Goal: Task Accomplishment & Management: Manage account settings

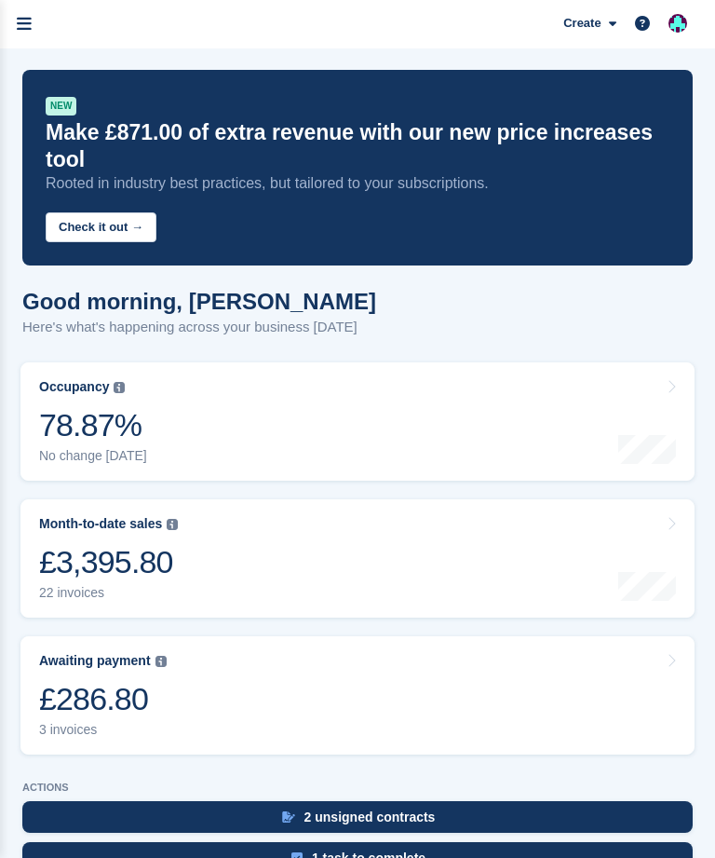
click at [29, 23] on icon "menu" at bounding box center [24, 24] width 15 height 17
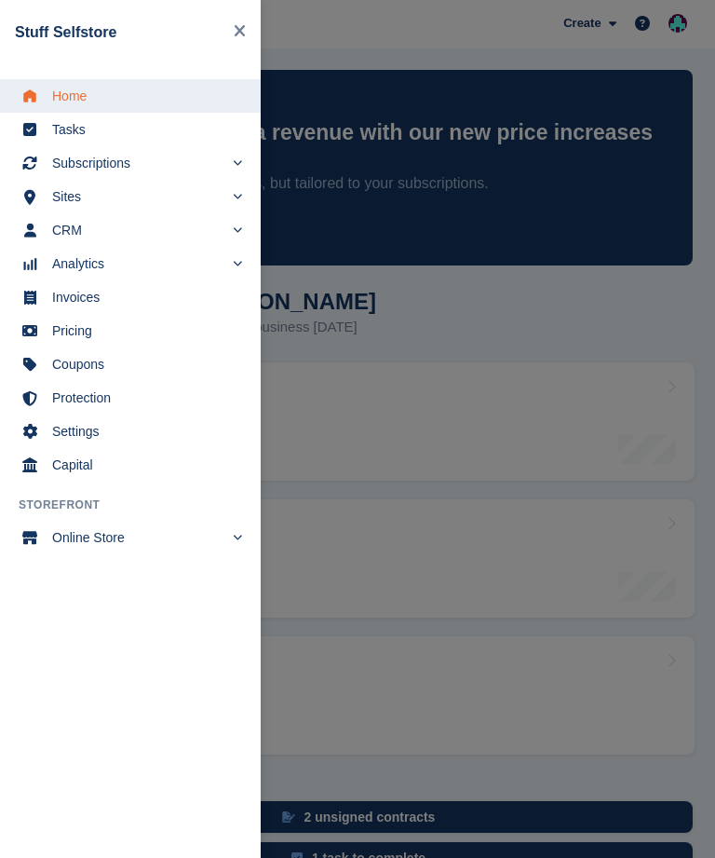
click at [143, 167] on span "Subscriptions" at bounding box center [137, 163] width 171 height 26
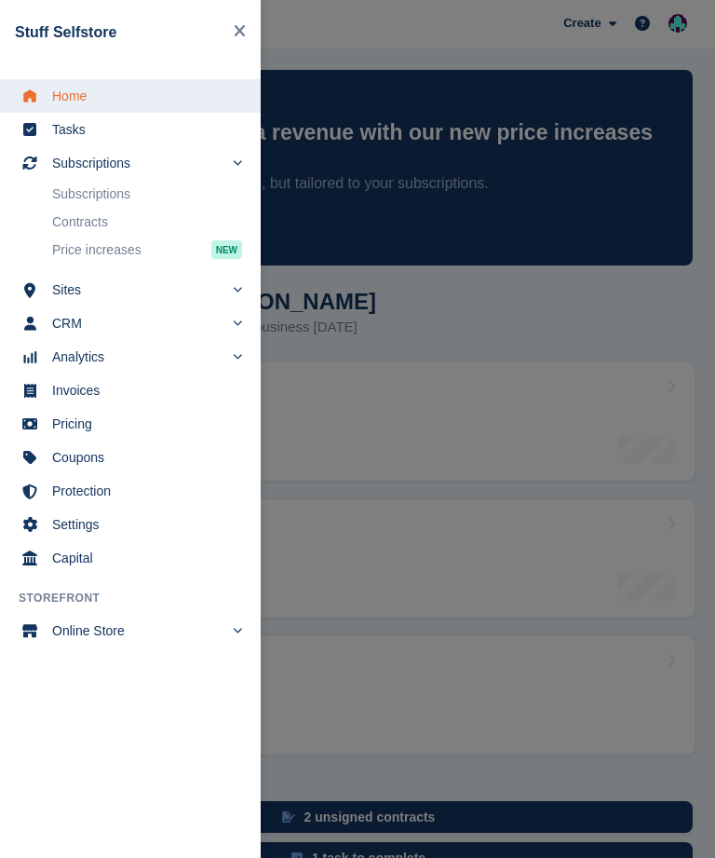
click at [142, 191] on link "Subscriptions" at bounding box center [147, 194] width 190 height 26
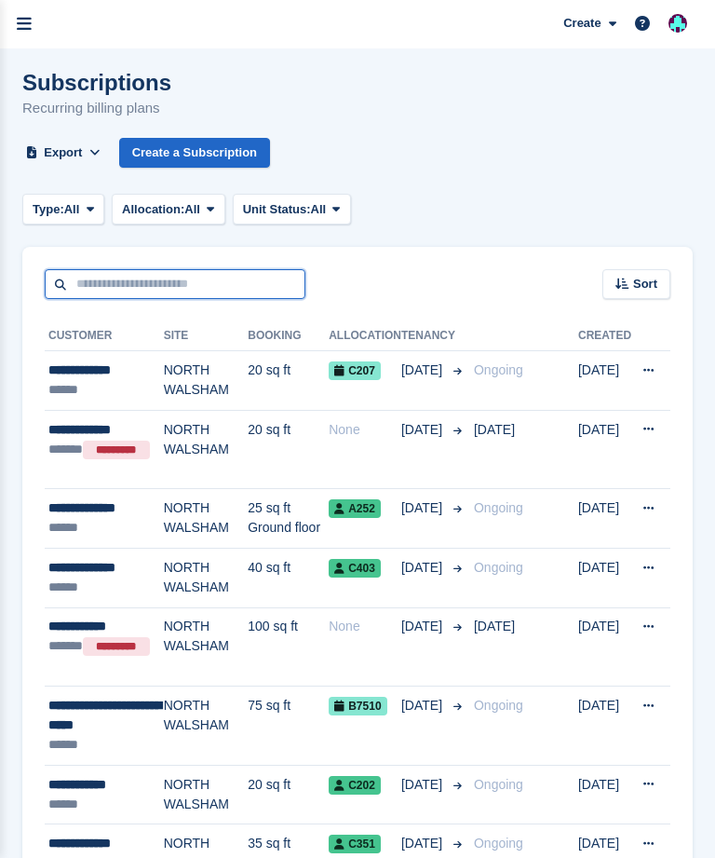
click at [110, 288] on input "text" at bounding box center [175, 284] width 261 height 31
type input "*******"
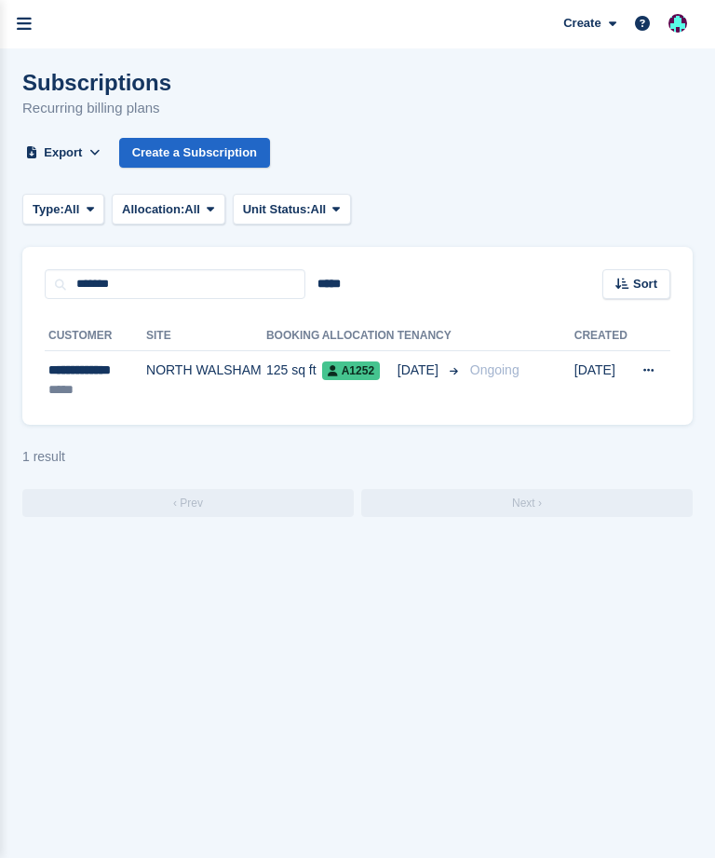
click at [112, 376] on div "**********" at bounding box center [95, 370] width 94 height 20
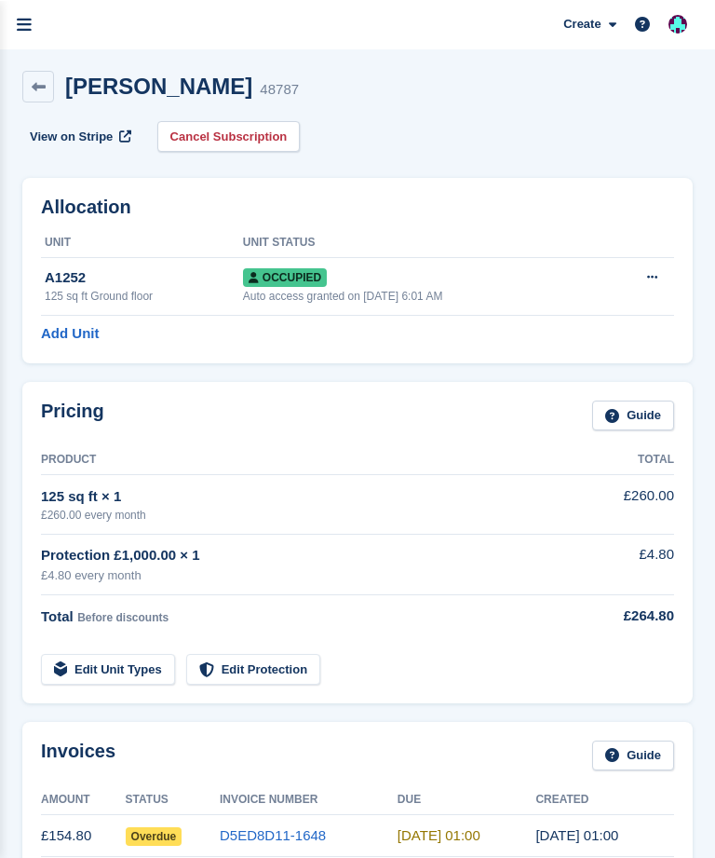
click at [86, 132] on span "View on Stripe" at bounding box center [71, 136] width 83 height 19
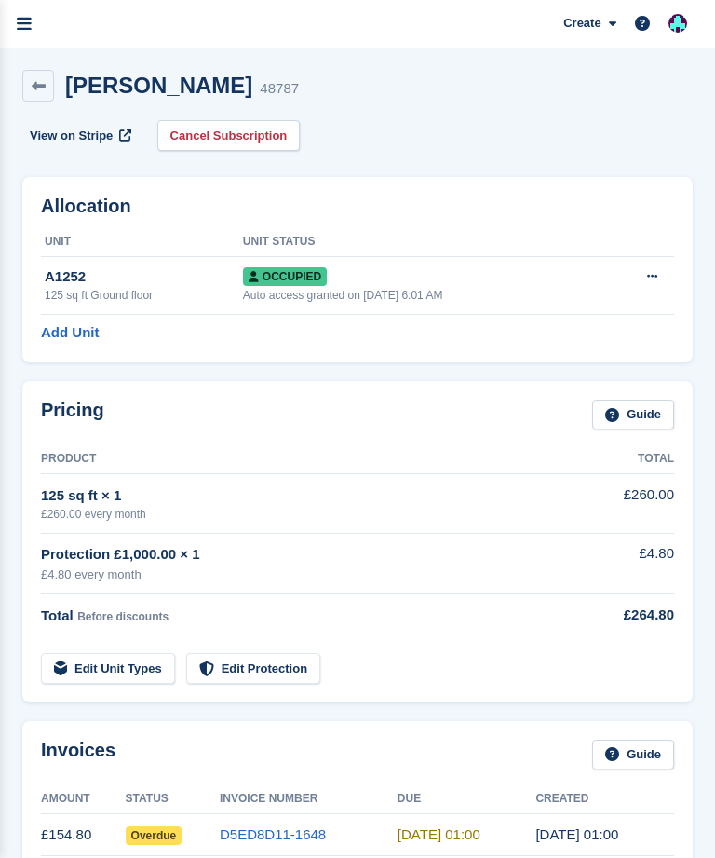
click at [52, 86] on link at bounding box center [38, 86] width 32 height 32
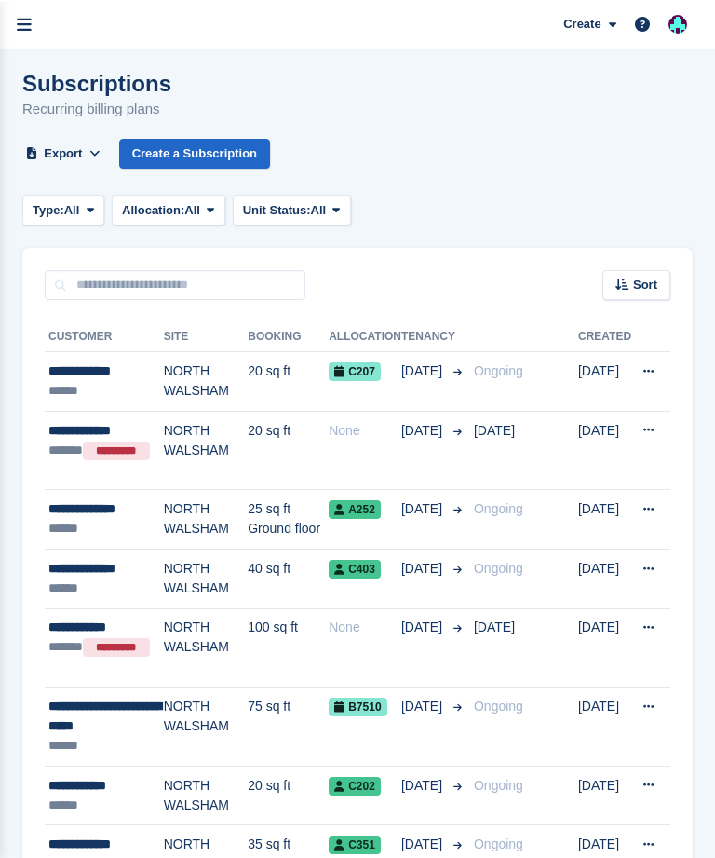
click at [20, 26] on icon "menu" at bounding box center [24, 24] width 15 height 17
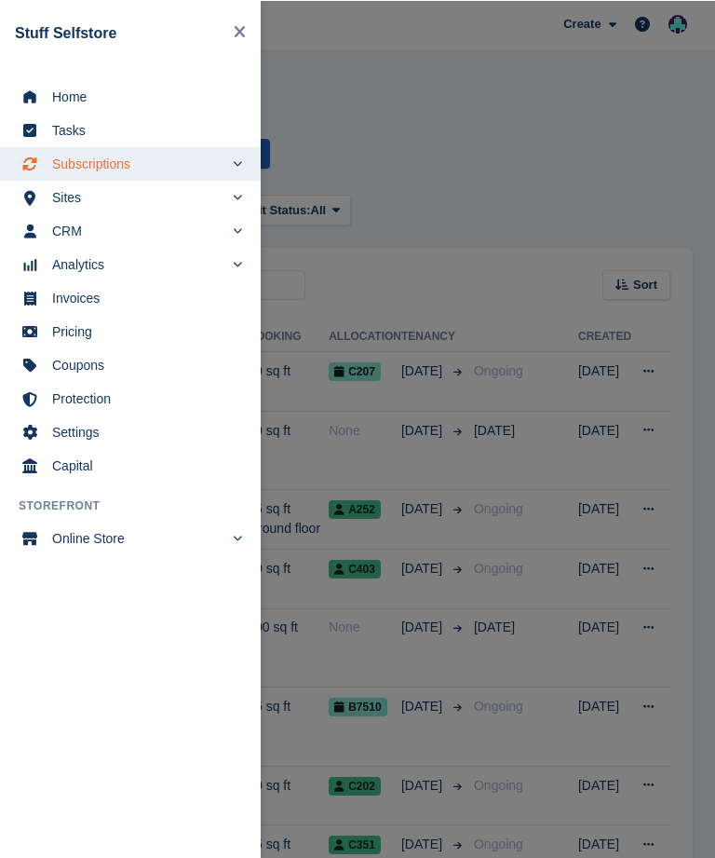
click at [109, 299] on span "Invoices" at bounding box center [142, 297] width 181 height 26
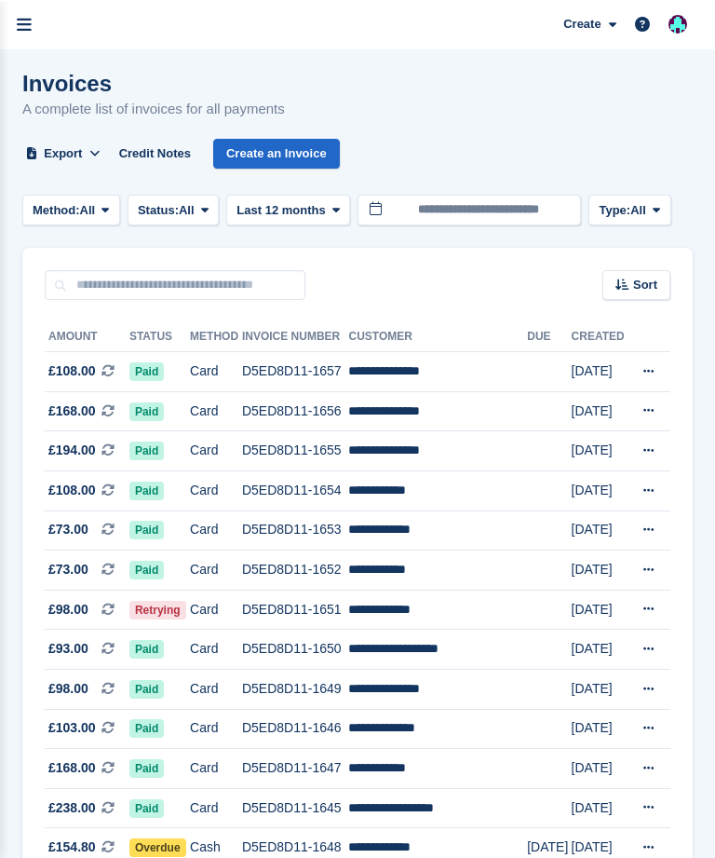
click at [100, 604] on span "£98.00 This is a recurring subscription invoice." at bounding box center [87, 609] width 85 height 20
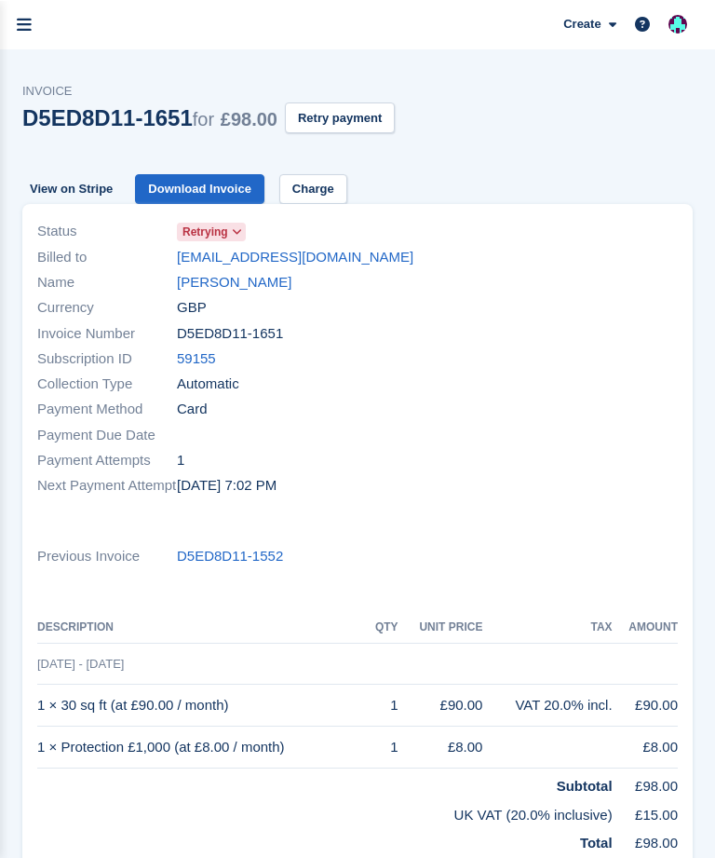
click at [21, 24] on icon "menu" at bounding box center [24, 24] width 15 height 17
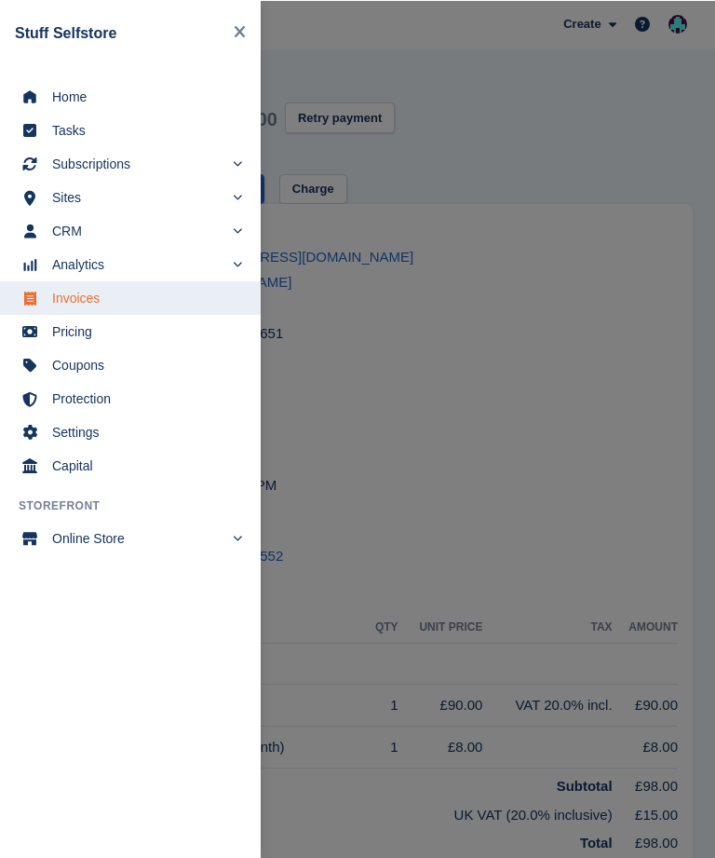
click at [110, 100] on span "Home" at bounding box center [142, 96] width 181 height 26
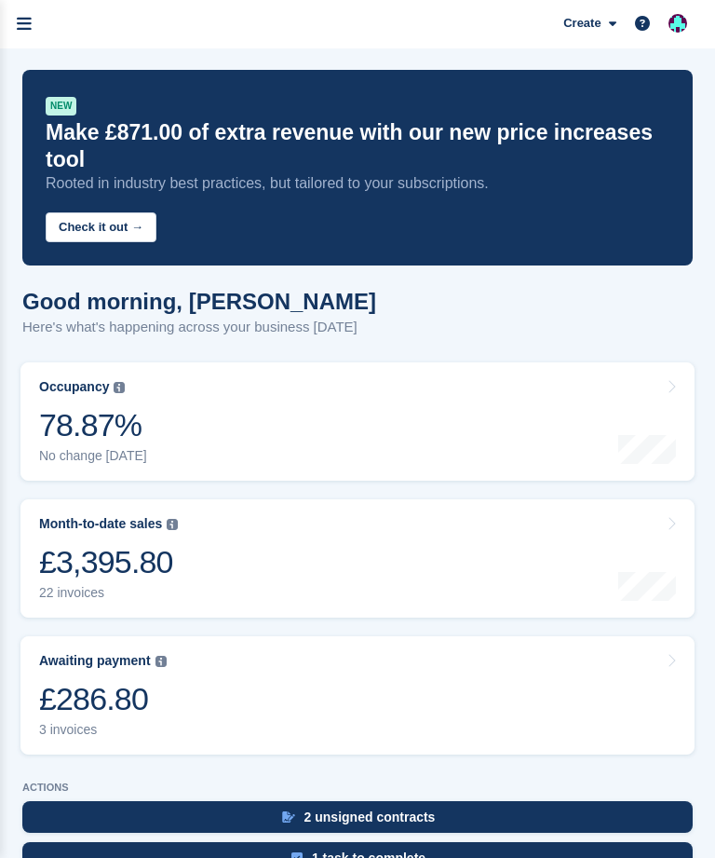
click at [26, 21] on icon "menu" at bounding box center [24, 24] width 15 height 17
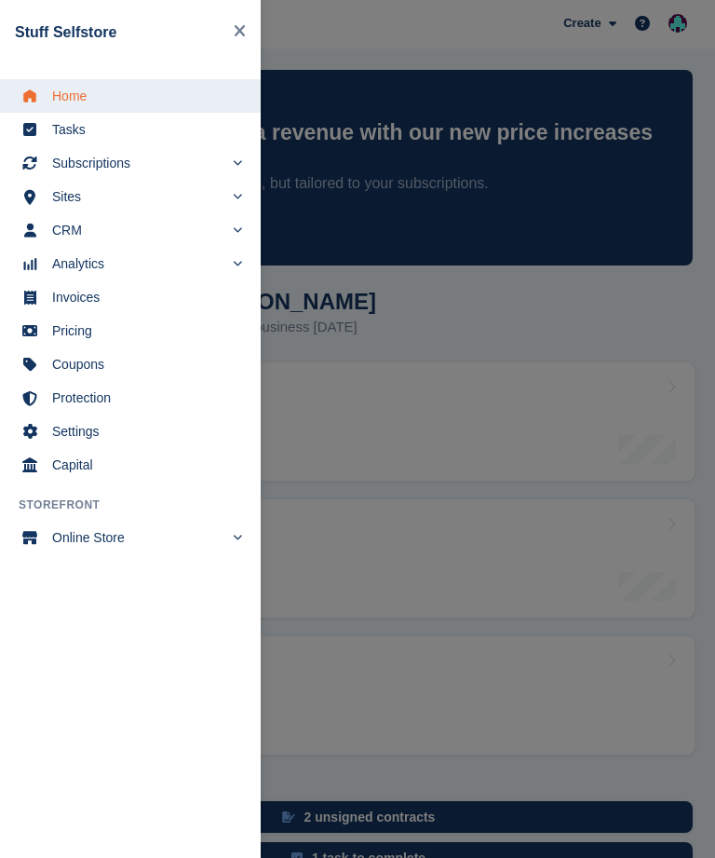
click at [140, 170] on span "Subscriptions" at bounding box center [137, 163] width 171 height 26
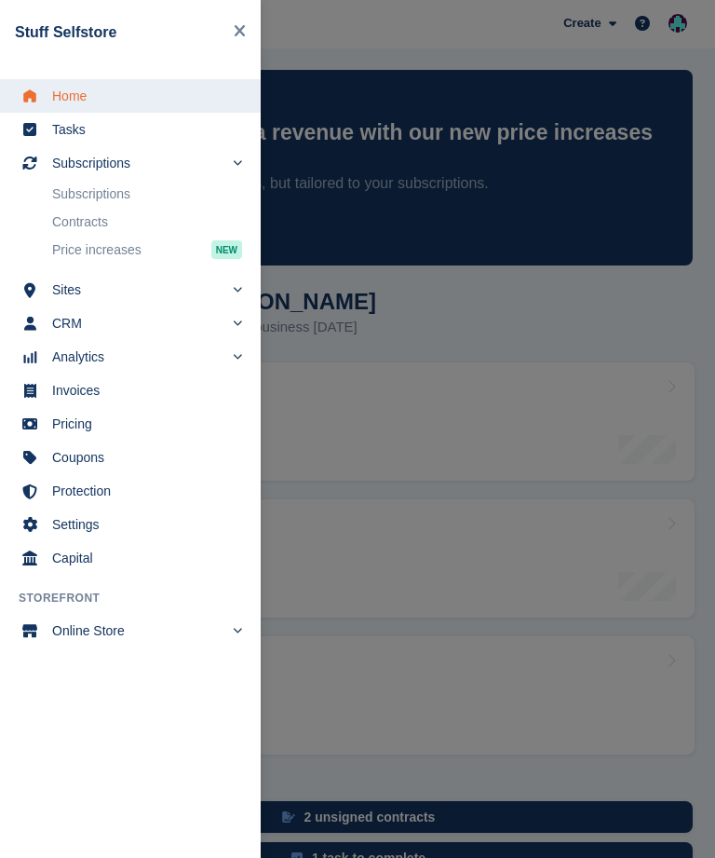
click at [235, 162] on icon "menu" at bounding box center [237, 161] width 9 height 9
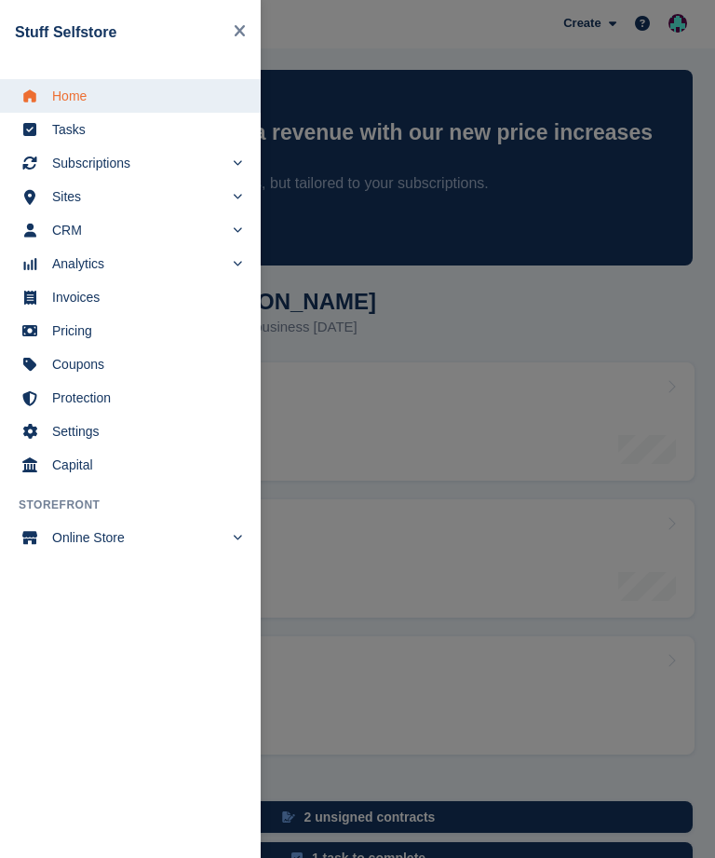
click at [99, 233] on span "CRM" at bounding box center [137, 230] width 171 height 26
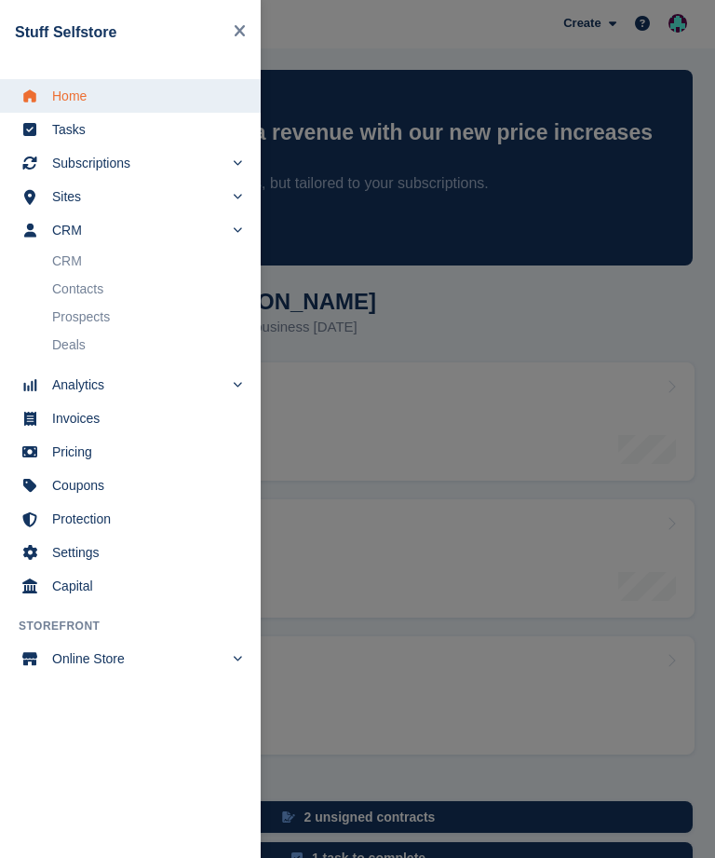
click at [148, 158] on span "Subscriptions" at bounding box center [137, 163] width 171 height 26
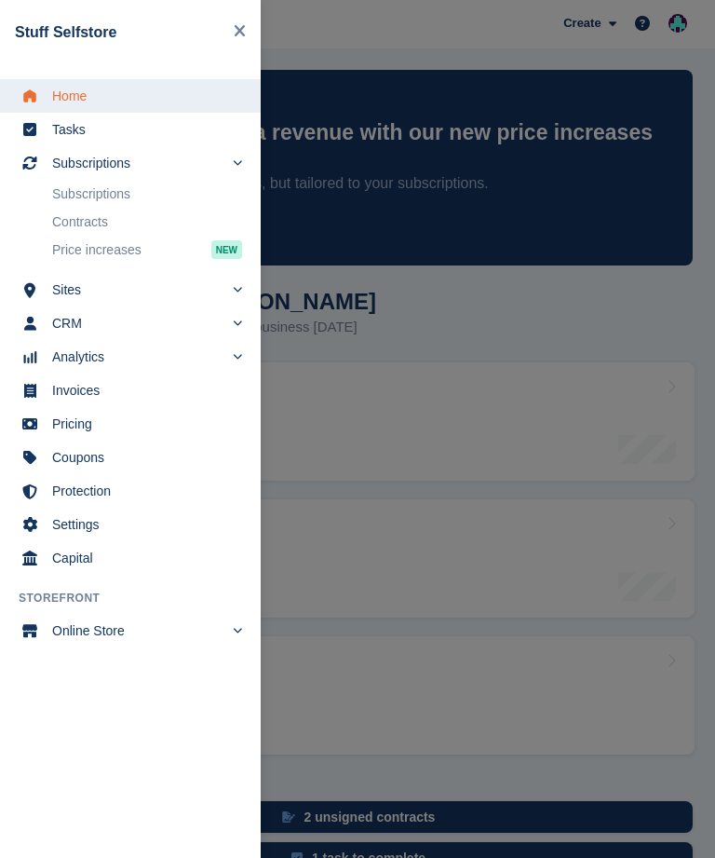
click at [157, 160] on span "Subscriptions" at bounding box center [137, 163] width 171 height 26
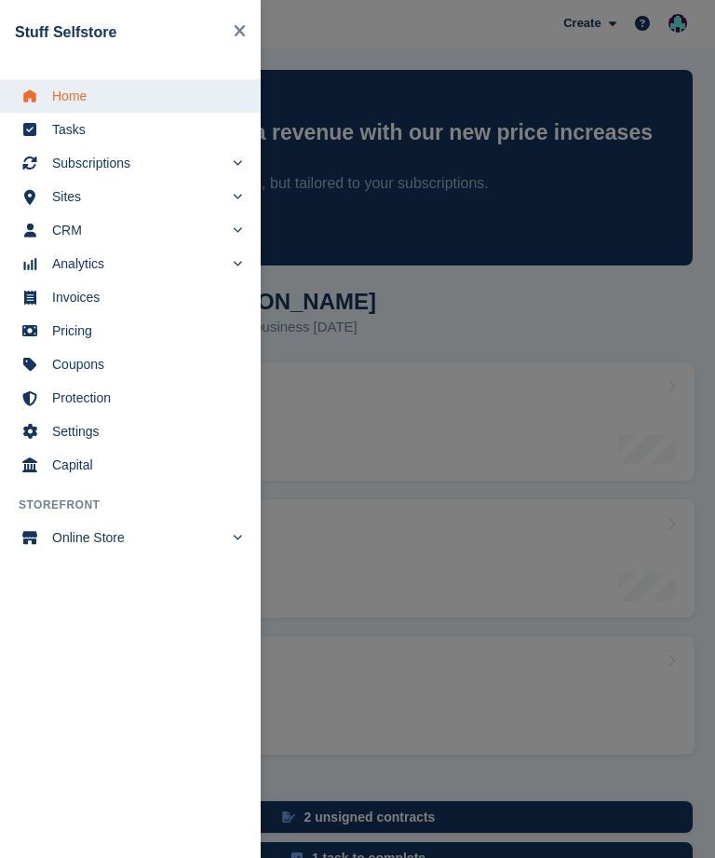
click at [337, 633] on div "main navigation" at bounding box center [357, 429] width 715 height 858
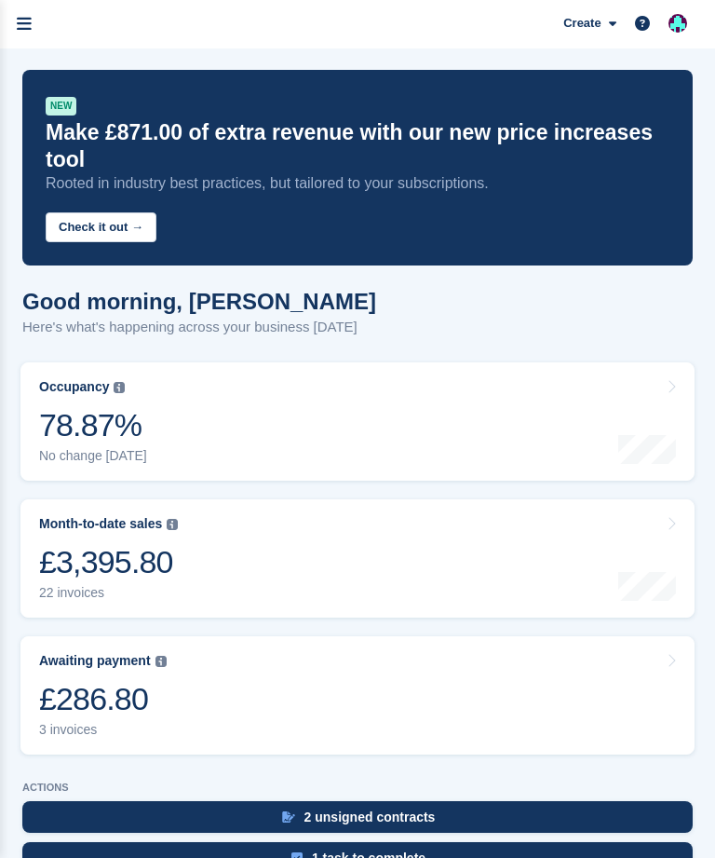
click at [33, 26] on link "menu" at bounding box center [24, 24] width 48 height 48
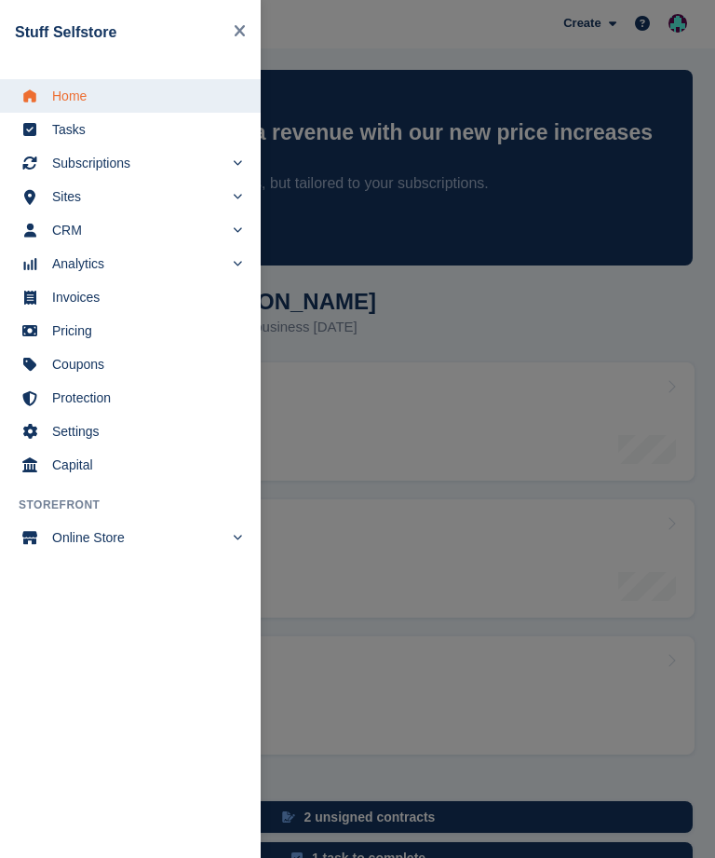
click at [150, 170] on span "Subscriptions" at bounding box center [137, 163] width 171 height 26
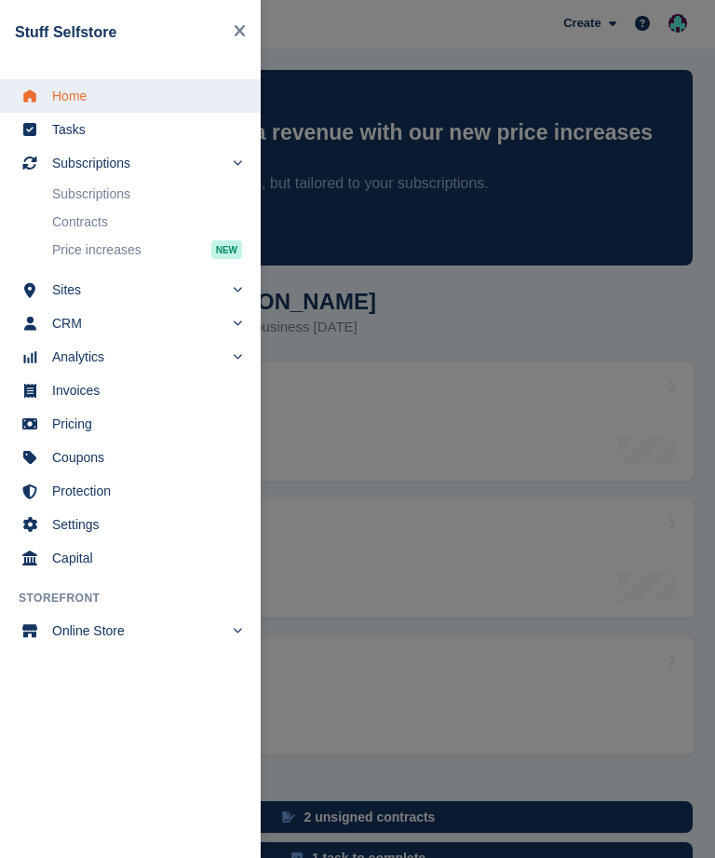
click at [141, 191] on link "Subscriptions" at bounding box center [147, 194] width 190 height 26
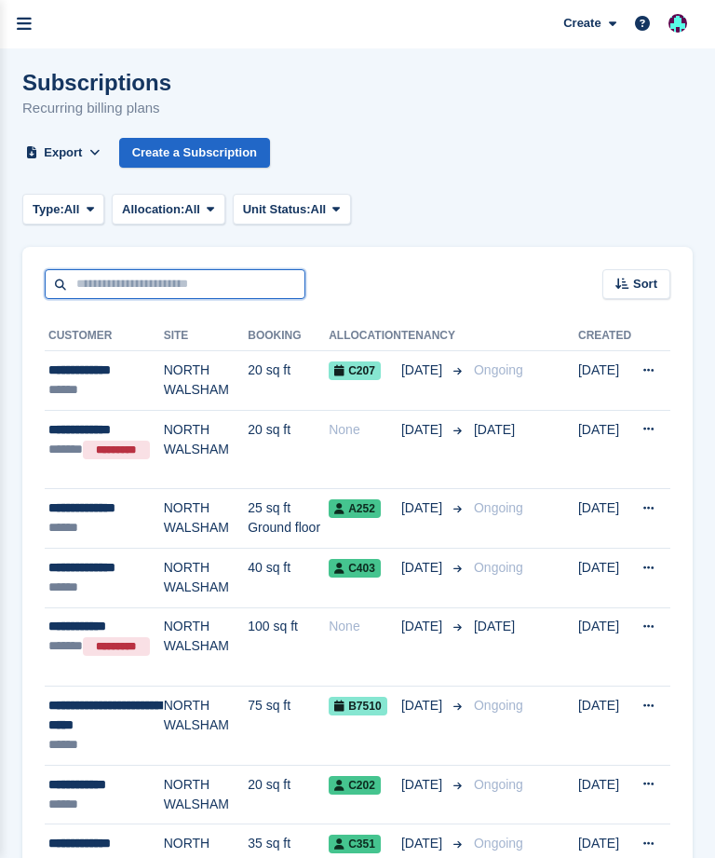
click at [99, 286] on input "text" at bounding box center [175, 284] width 261 height 31
type input "******"
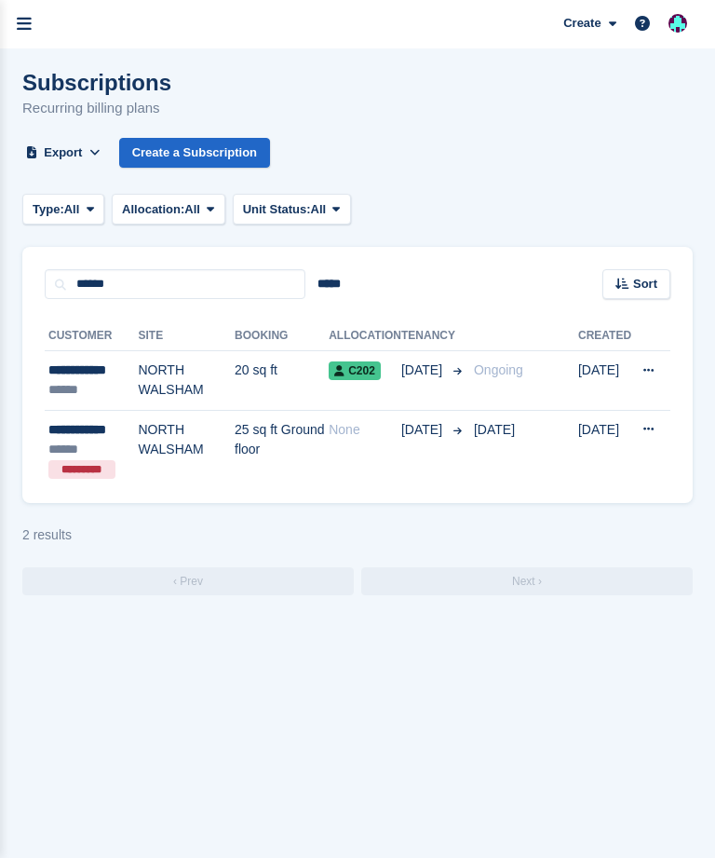
click at [183, 376] on td "NORTH WALSHAM" at bounding box center [187, 381] width 97 height 60
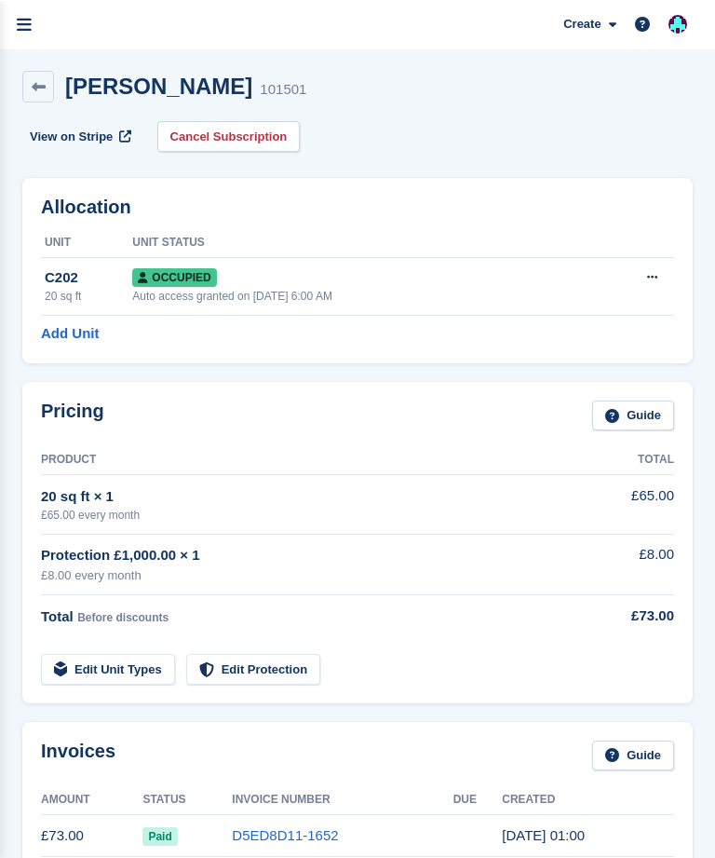
click at [14, 24] on link "menu" at bounding box center [24, 24] width 48 height 48
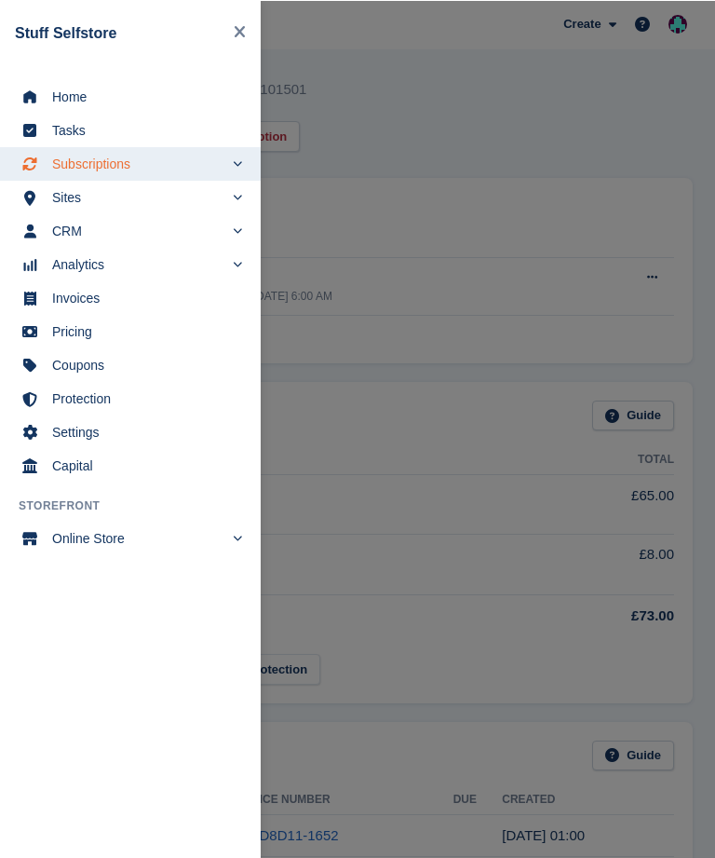
click at [130, 163] on span "Subscriptions" at bounding box center [137, 163] width 171 height 26
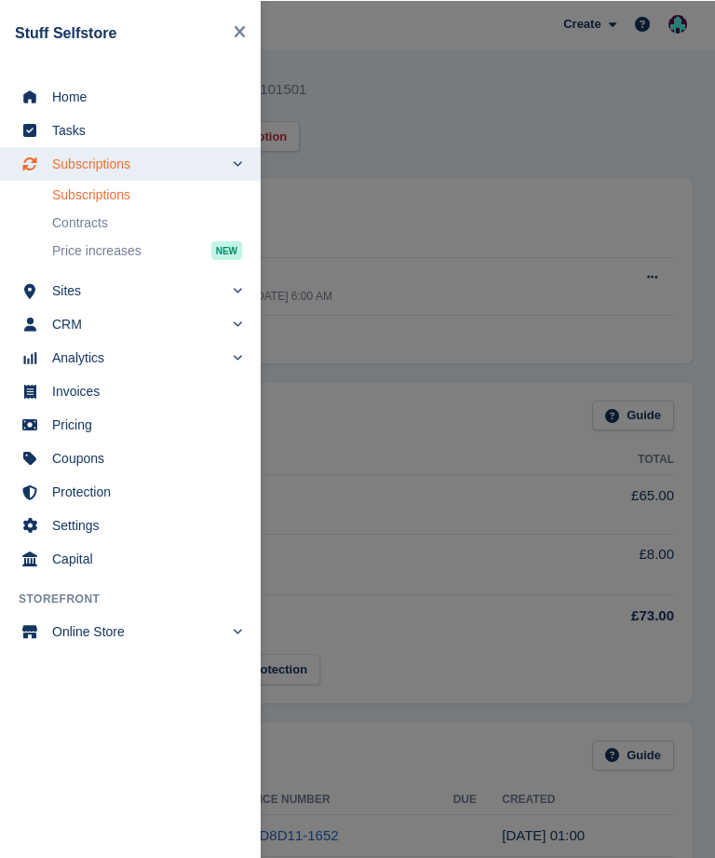
click at [130, 183] on link "Subscriptions" at bounding box center [147, 194] width 190 height 26
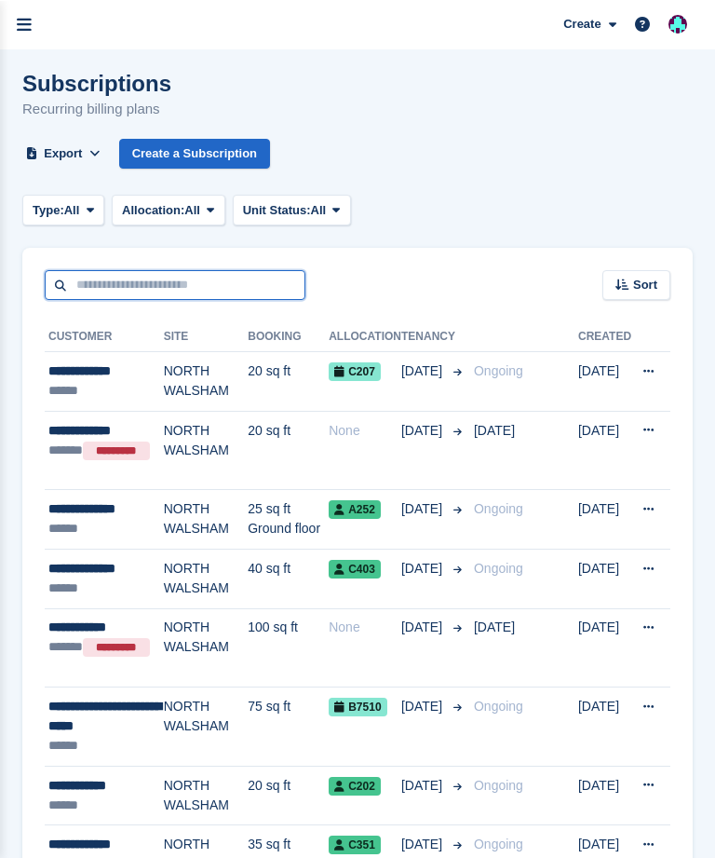
click at [78, 283] on input "text" at bounding box center [175, 284] width 261 height 31
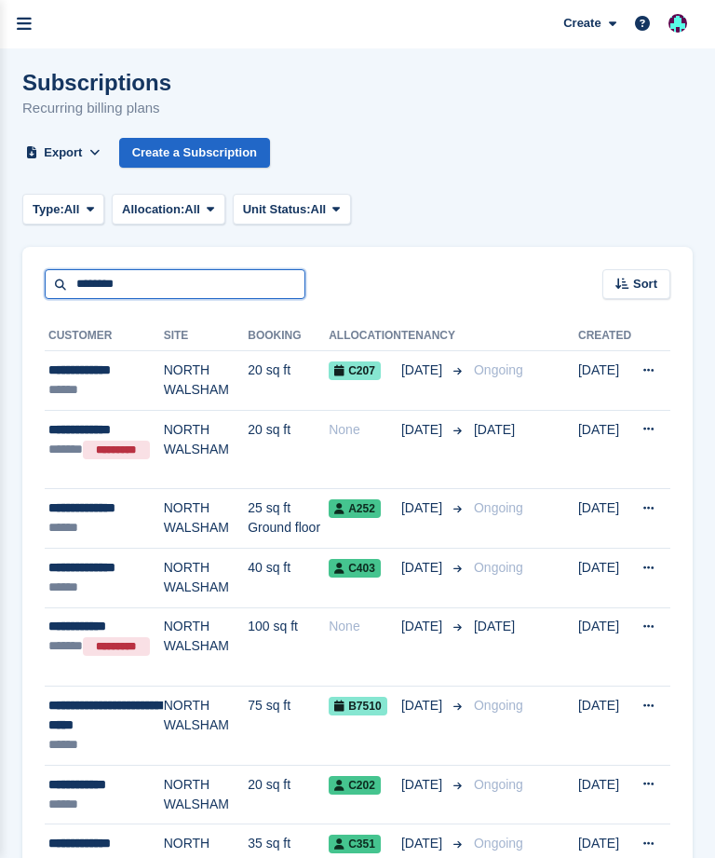
type input "*******"
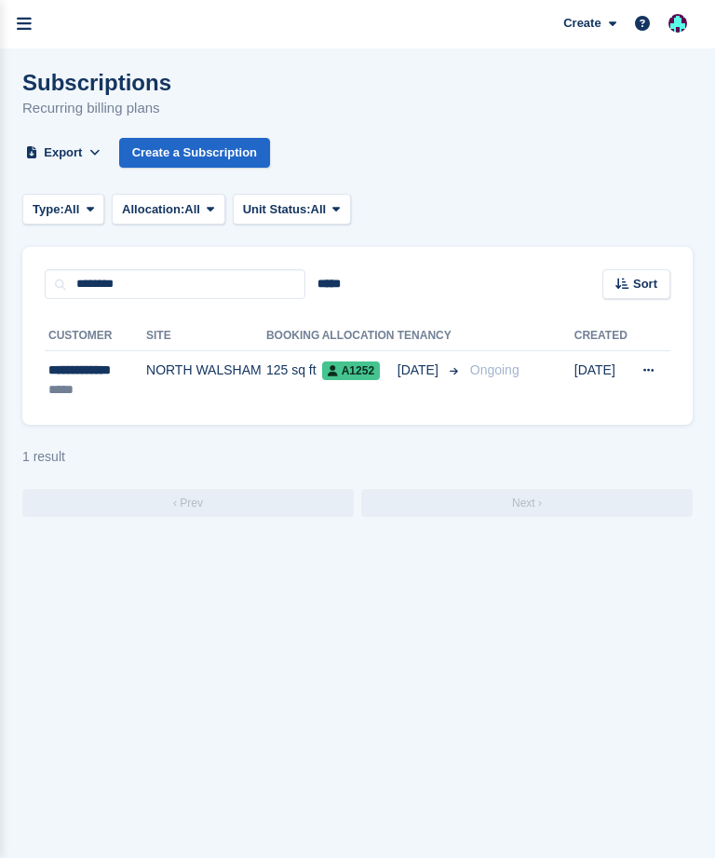
click at [104, 366] on div "**********" at bounding box center [95, 370] width 94 height 20
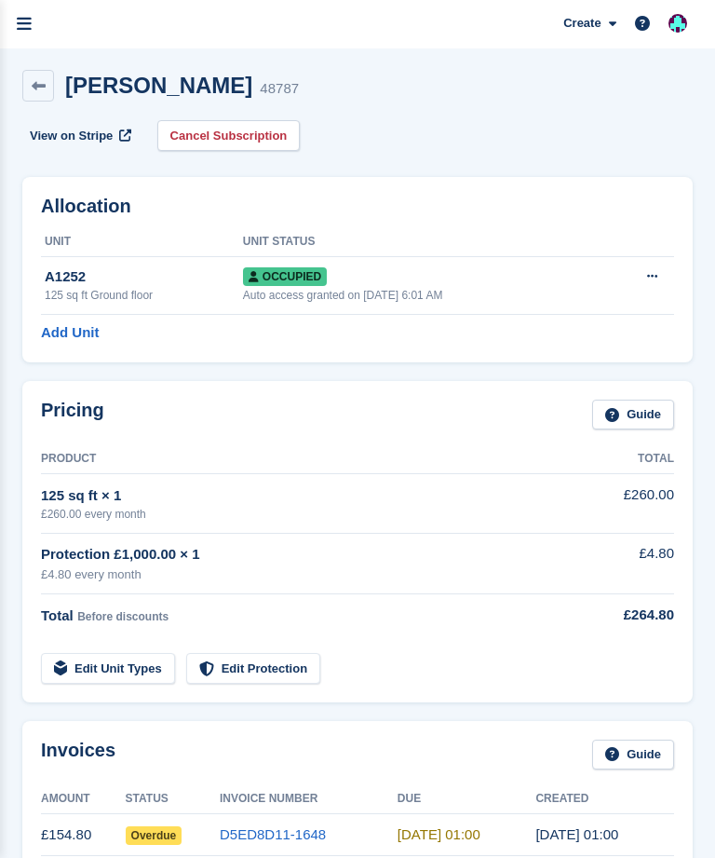
click at [20, 23] on icon "menu" at bounding box center [24, 24] width 15 height 17
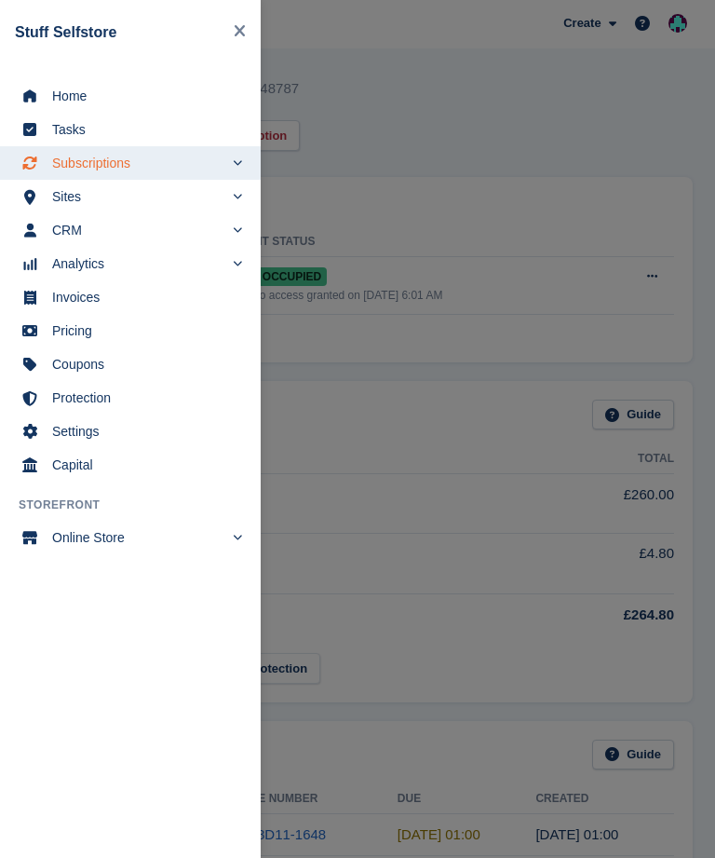
click at [108, 105] on span "Home" at bounding box center [142, 96] width 181 height 26
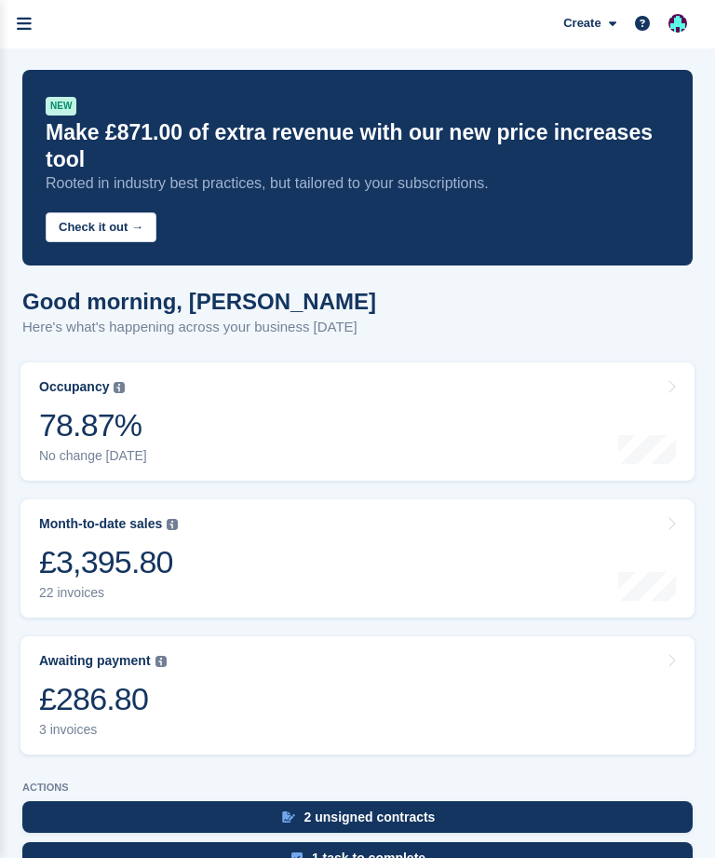
click at [21, 27] on icon "menu" at bounding box center [24, 24] width 15 height 17
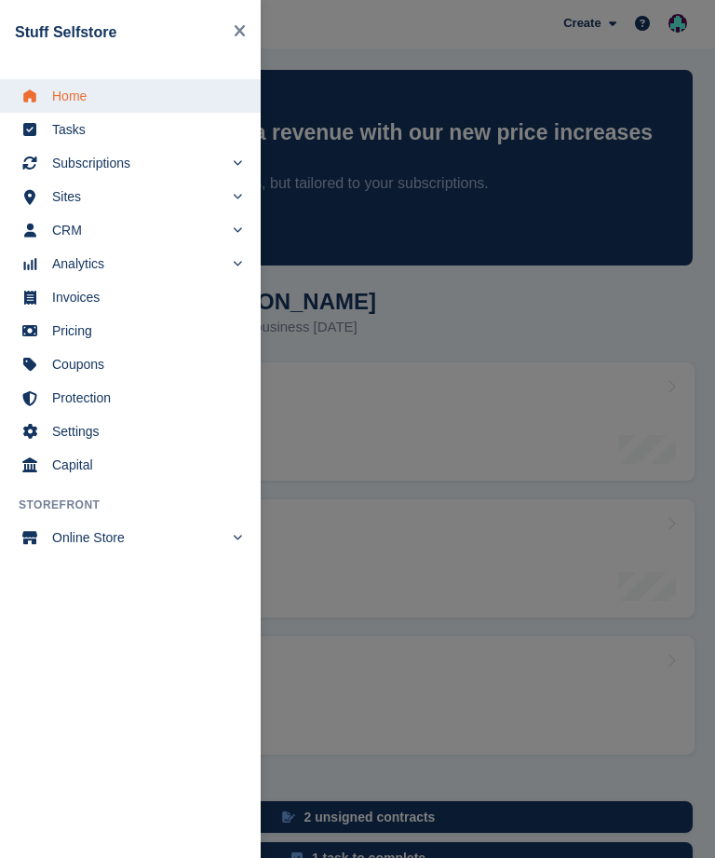
click at [153, 169] on span "Subscriptions" at bounding box center [137, 163] width 171 height 26
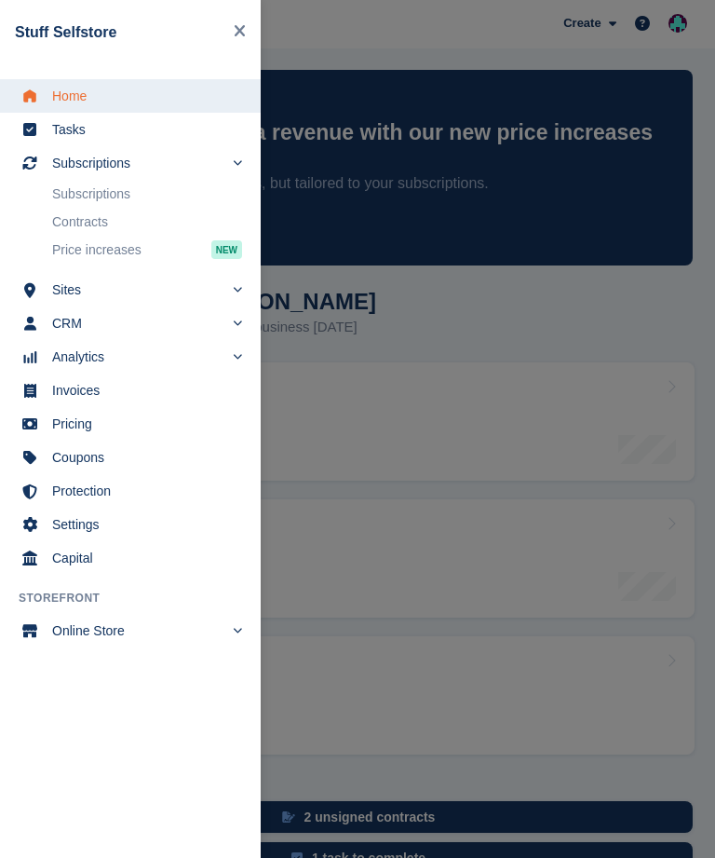
click at [181, 168] on span "Subscriptions" at bounding box center [137, 163] width 171 height 26
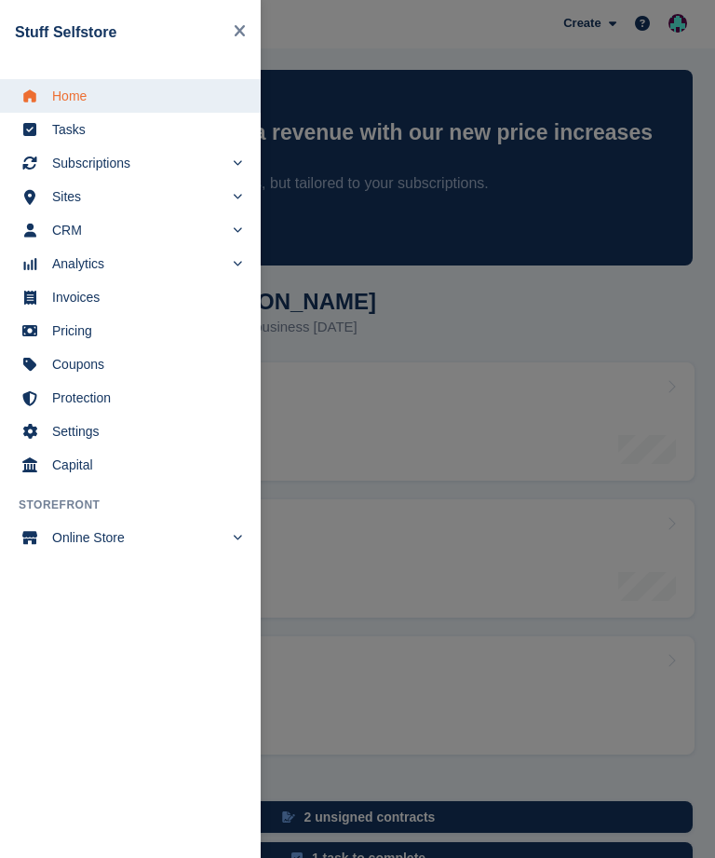
click at [104, 95] on span "Home" at bounding box center [142, 96] width 181 height 26
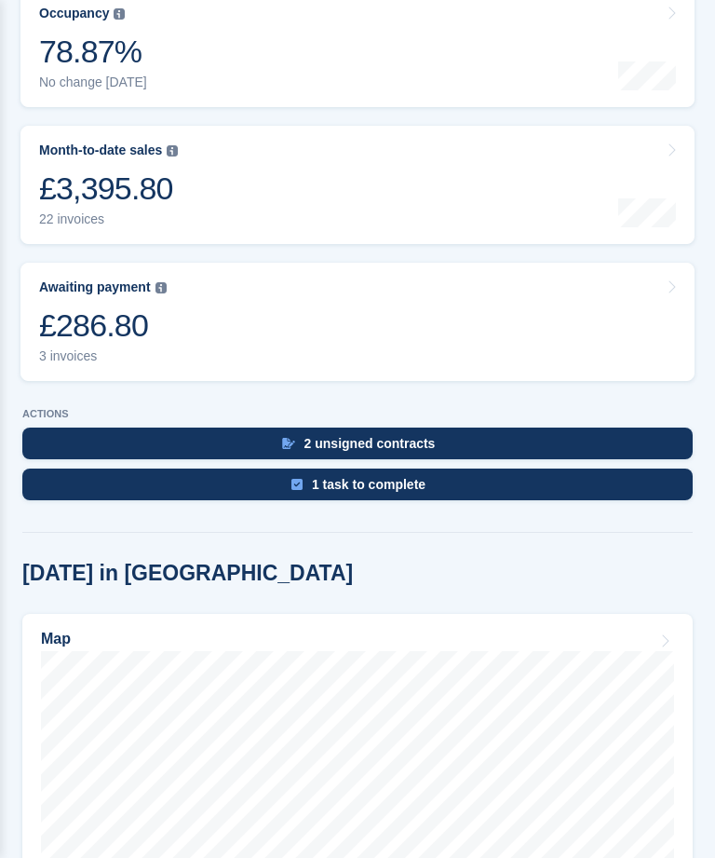
scroll to position [376, 0]
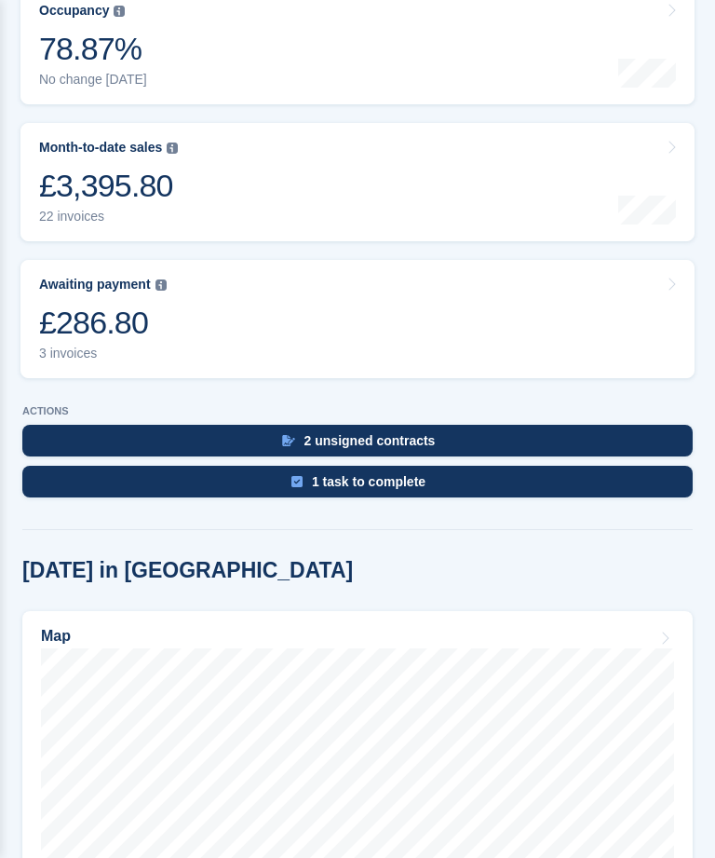
click at [100, 310] on div "£286.80" at bounding box center [103, 323] width 128 height 38
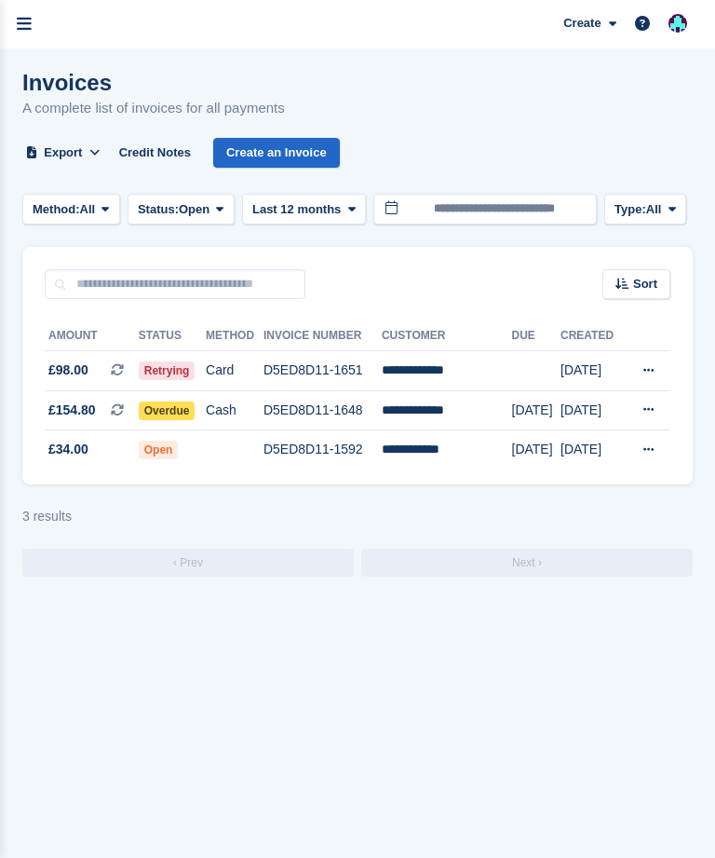
click at [171, 451] on span "Open" at bounding box center [159, 450] width 40 height 19
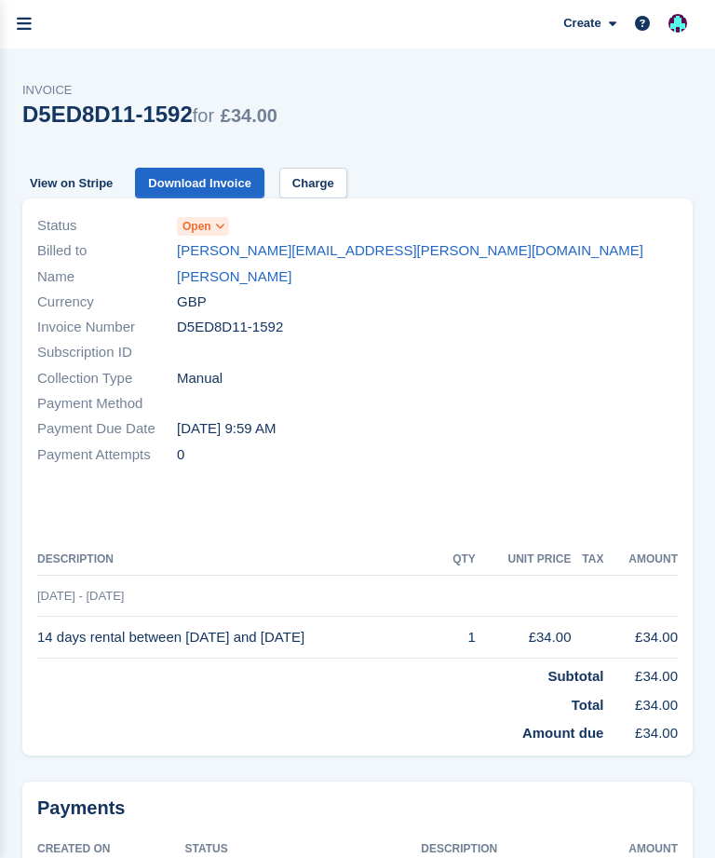
click at [319, 172] on link "Charge" at bounding box center [313, 183] width 68 height 31
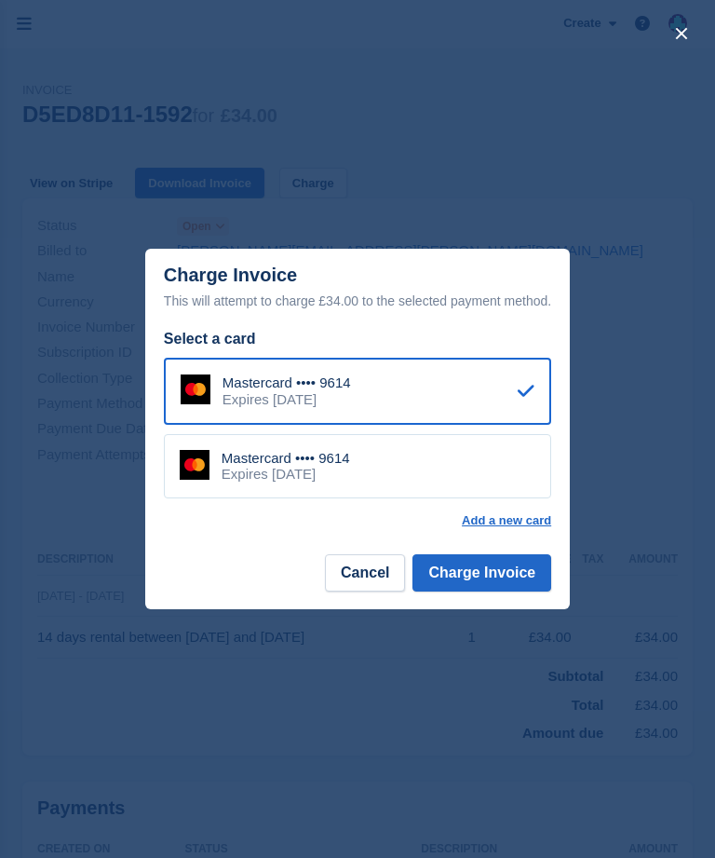
click at [495, 576] on button "Charge Invoice" at bounding box center [482, 572] width 139 height 37
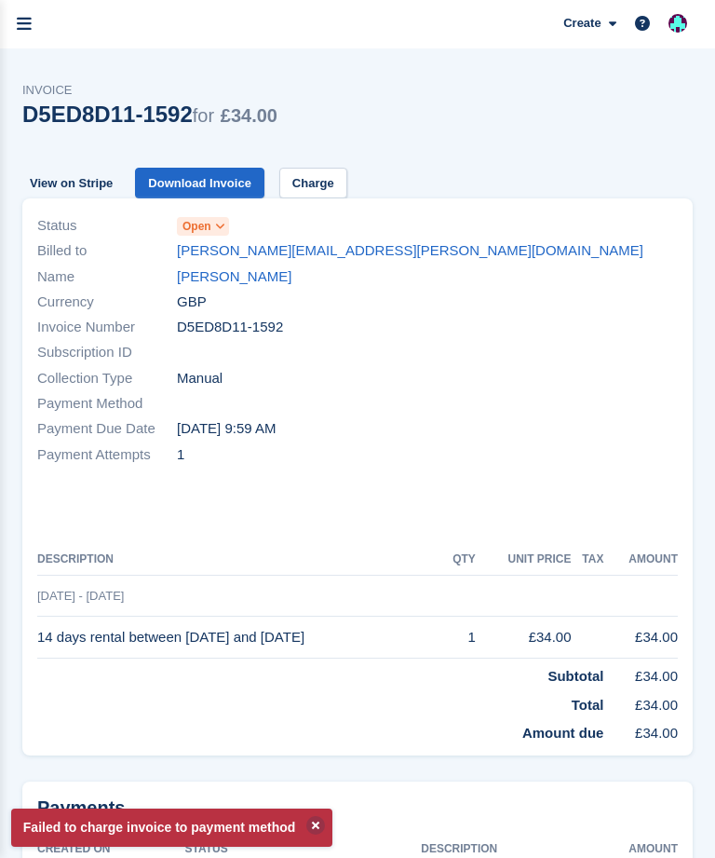
click at [323, 179] on link "Charge" at bounding box center [313, 183] width 68 height 31
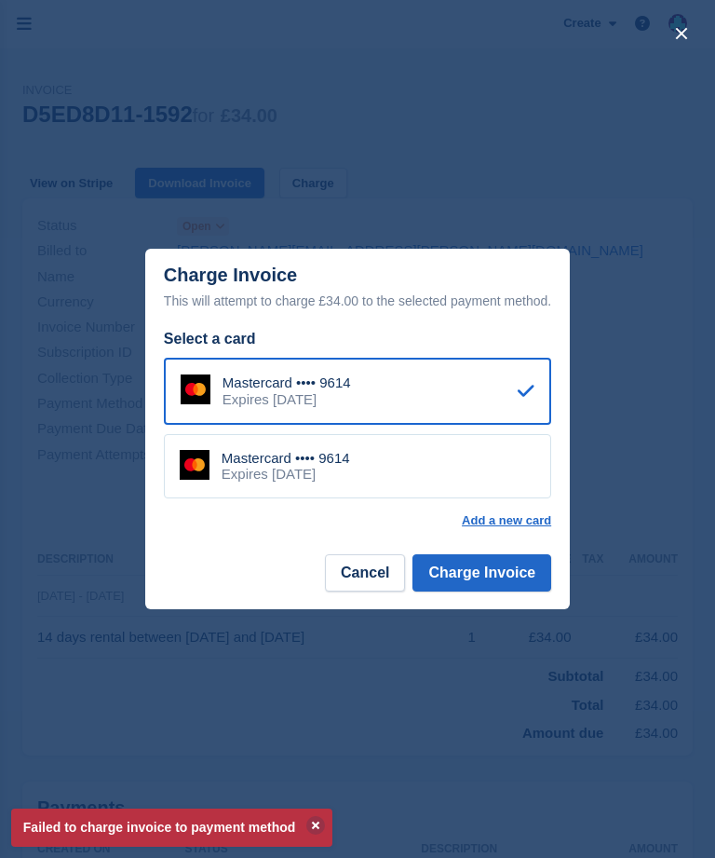
click at [319, 463] on div "Mastercard •••• 9614" at bounding box center [286, 458] width 129 height 17
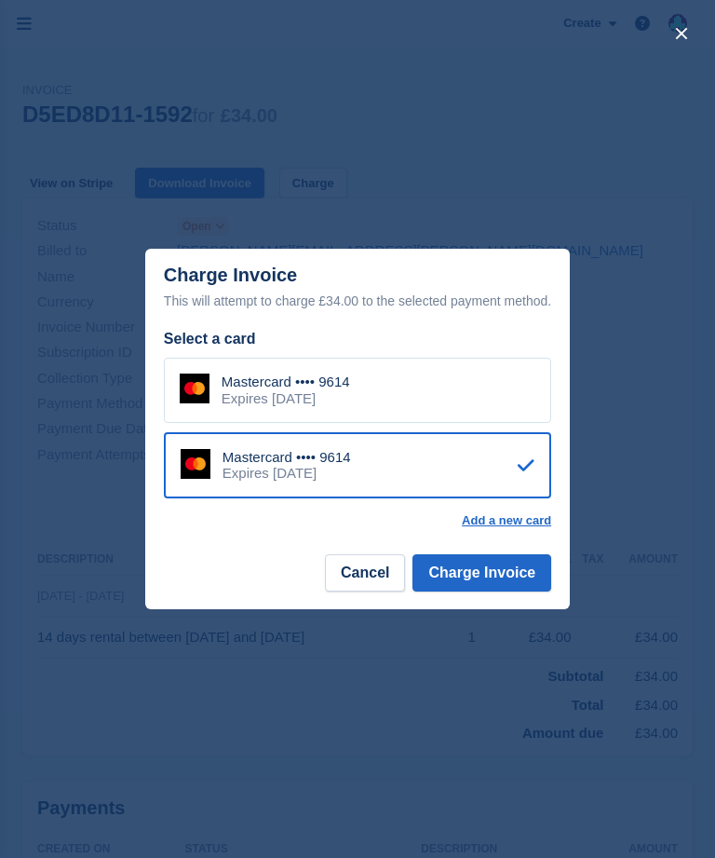
click at [497, 570] on button "Charge Invoice" at bounding box center [482, 572] width 139 height 37
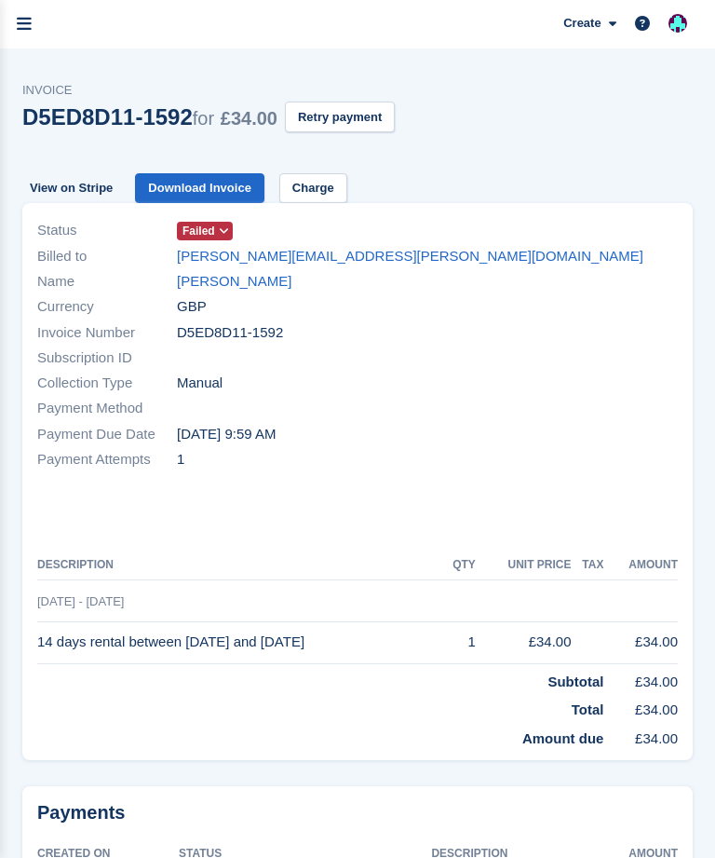
click at [223, 216] on div "Status Failed Billed to james.r.calver@googlemail.com Name James Calver Currenc…" at bounding box center [357, 345] width 663 height 277
click at [219, 228] on span at bounding box center [224, 231] width 15 height 15
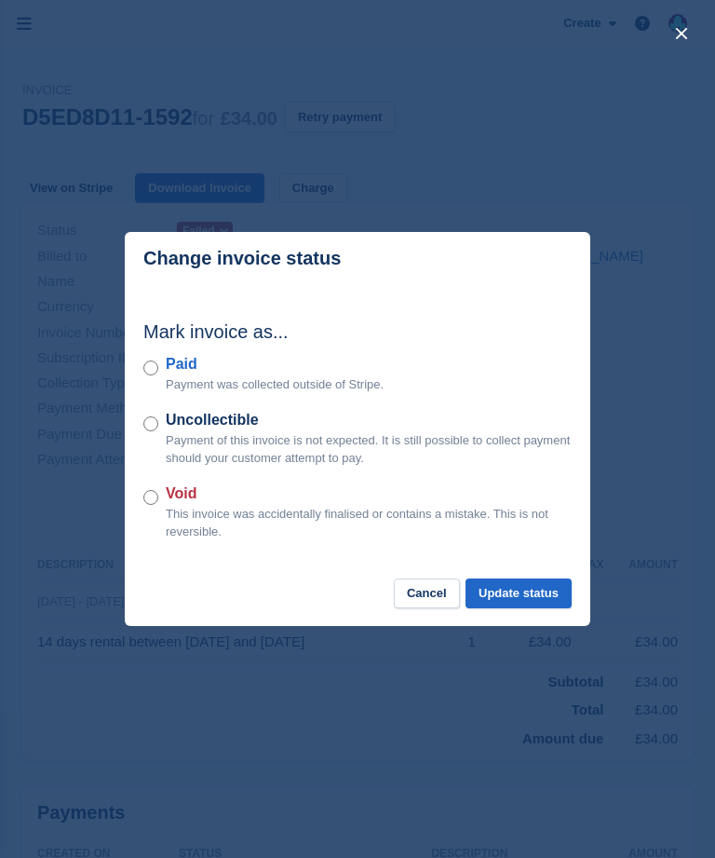
click at [417, 589] on button "Cancel" at bounding box center [427, 593] width 66 height 31
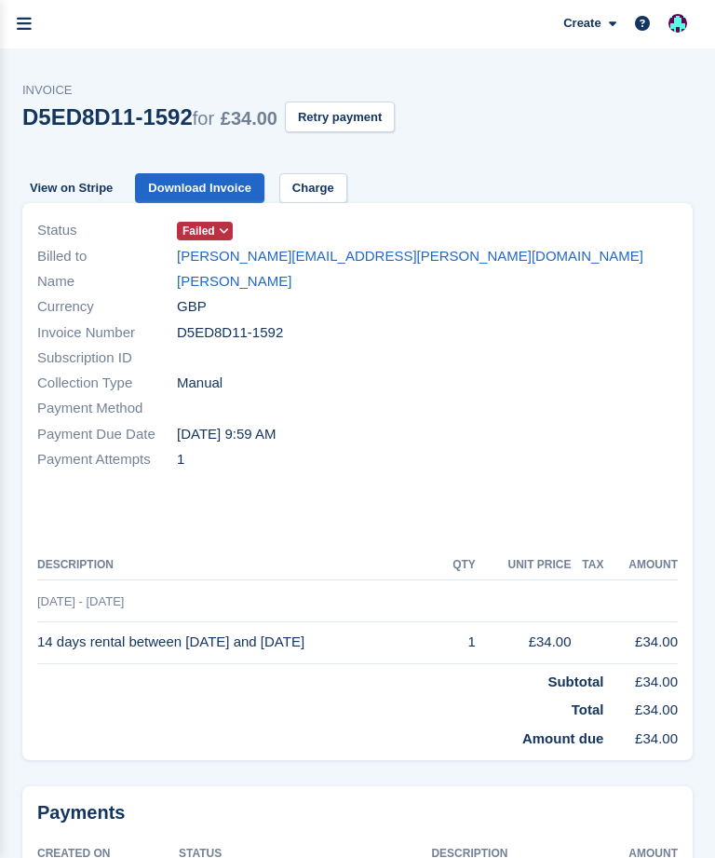
click at [355, 115] on button "Retry payment" at bounding box center [340, 117] width 110 height 31
click at [29, 29] on icon "menu" at bounding box center [24, 24] width 15 height 17
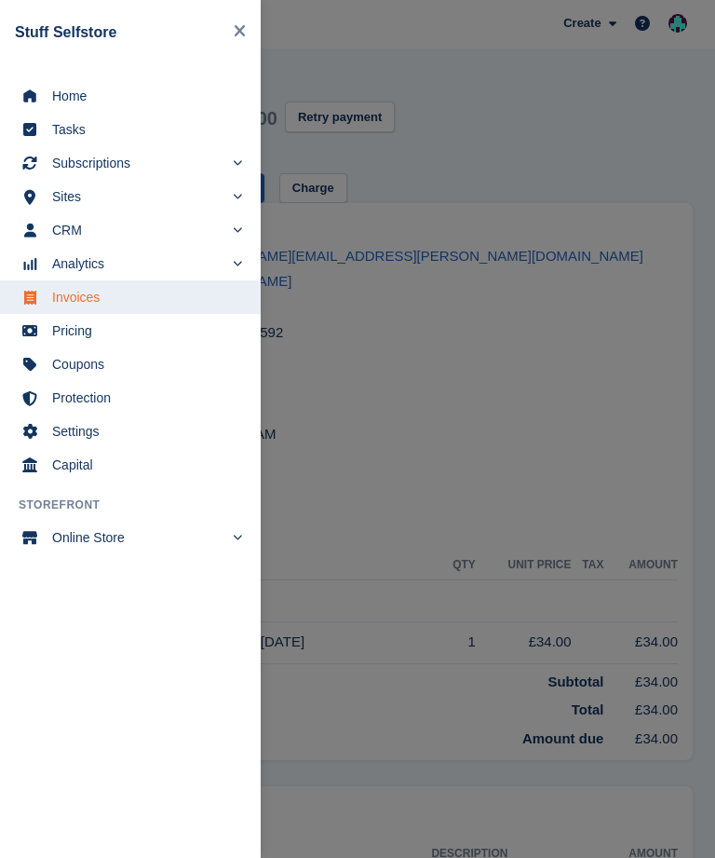
click at [135, 160] on span "Subscriptions" at bounding box center [137, 163] width 171 height 26
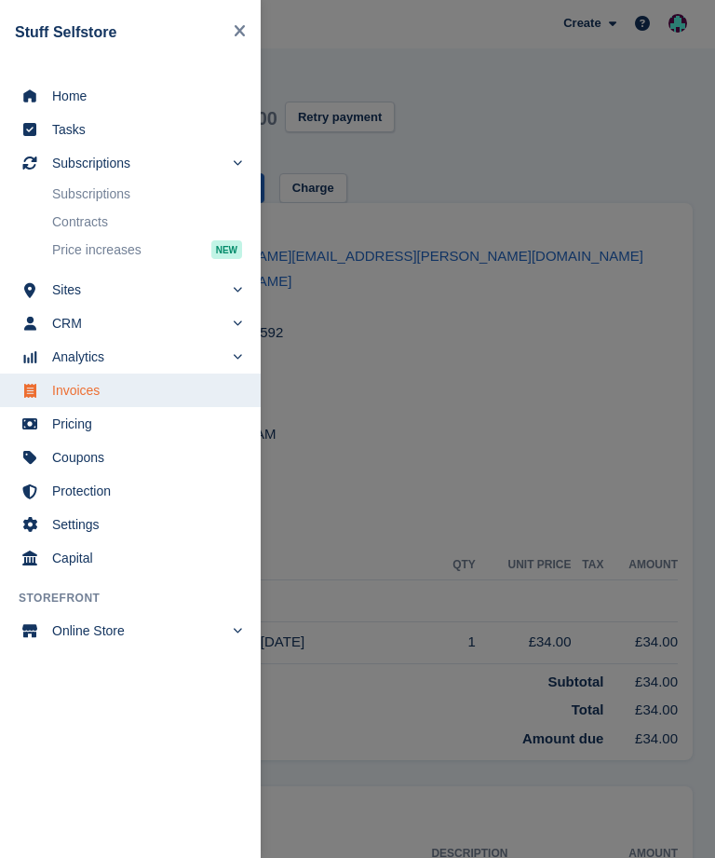
click at [98, 91] on span "Home" at bounding box center [142, 96] width 181 height 26
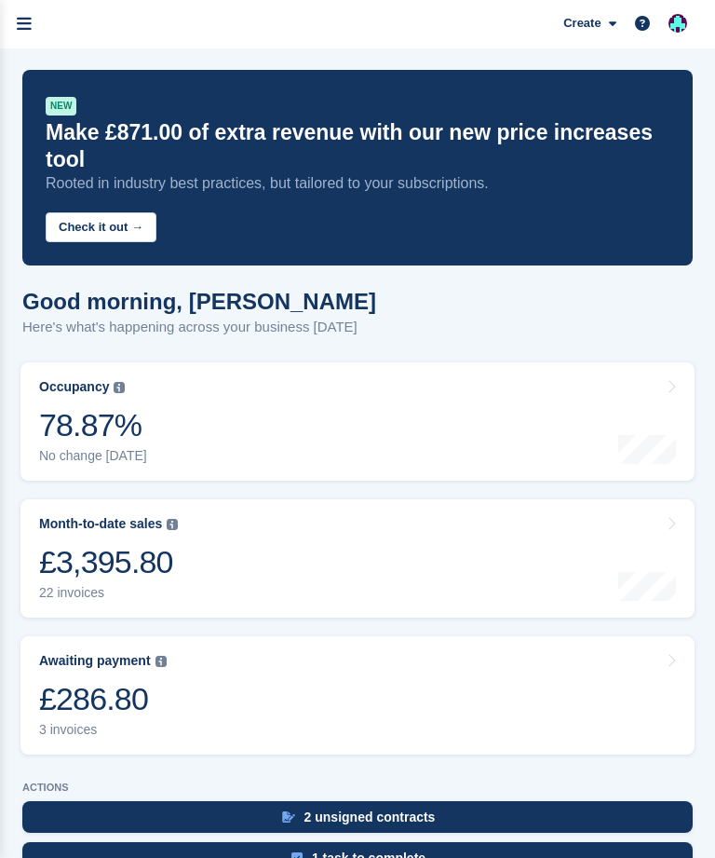
click at [34, 33] on link "menu" at bounding box center [24, 24] width 48 height 48
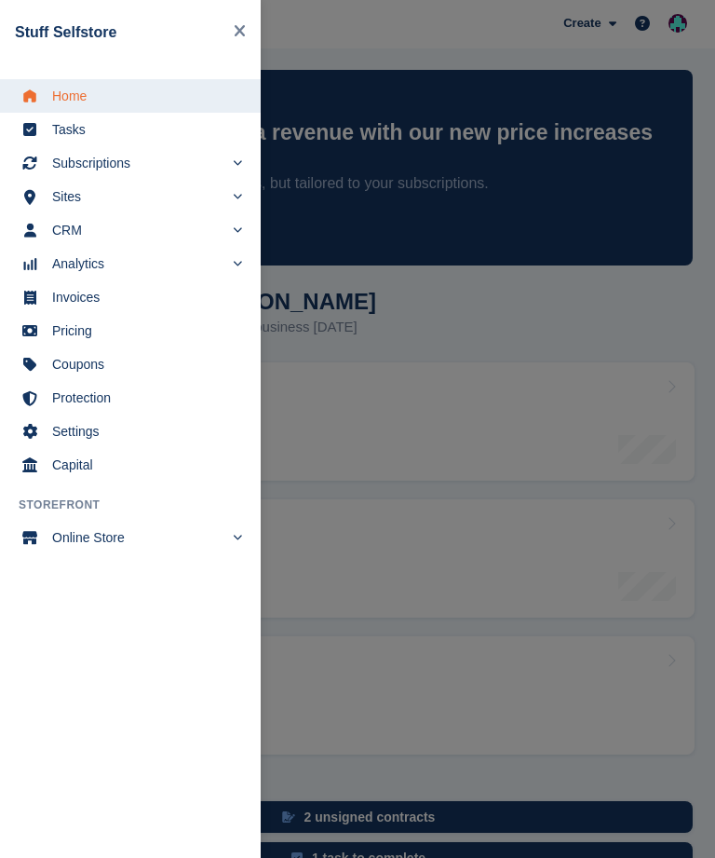
click at [154, 167] on span "Subscriptions" at bounding box center [137, 163] width 171 height 26
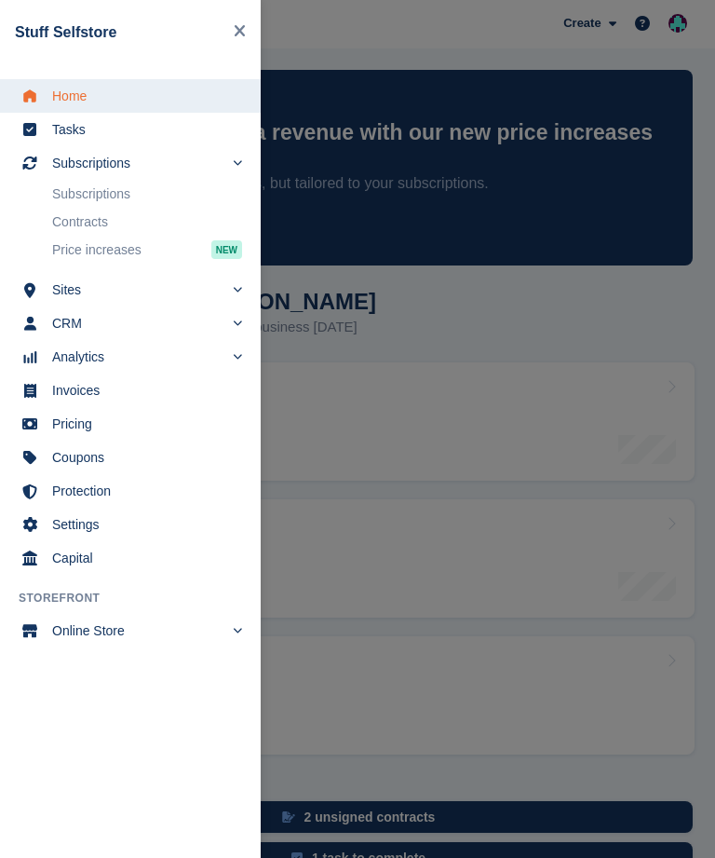
click at [89, 99] on span "Home" at bounding box center [142, 96] width 181 height 26
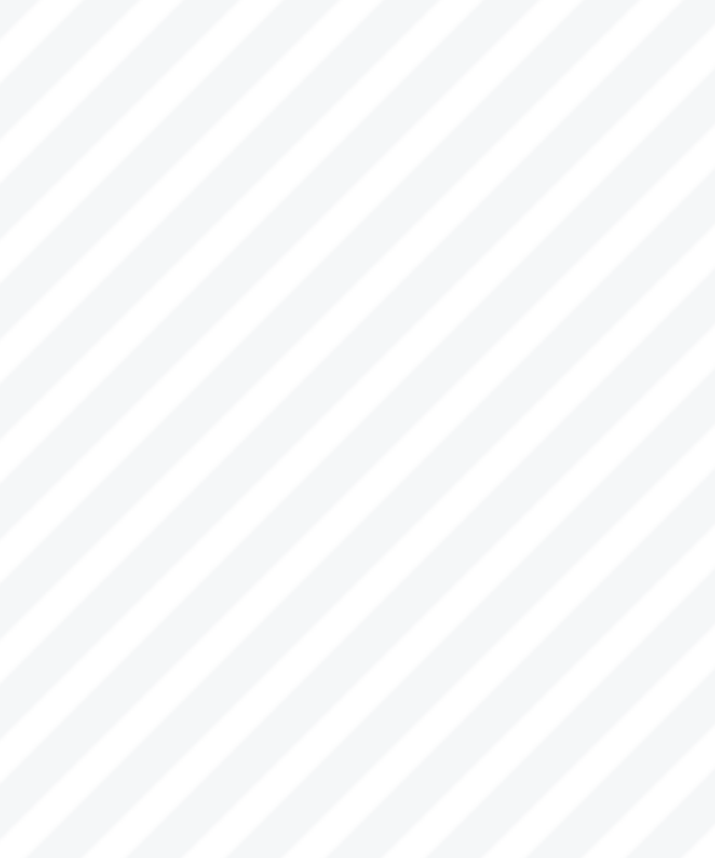
scroll to position [911, 0]
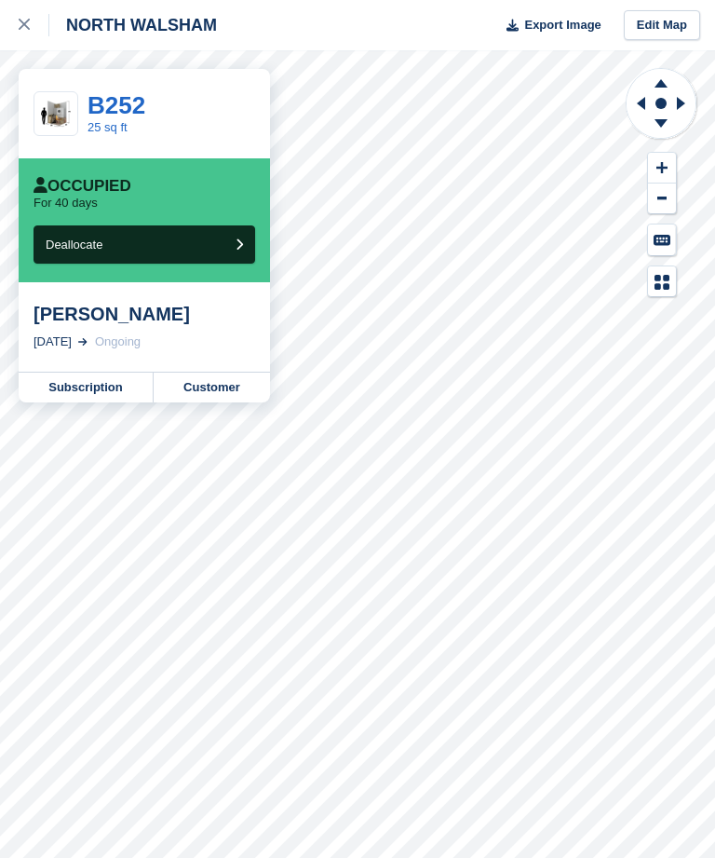
click at [27, 20] on icon at bounding box center [24, 24] width 11 height 11
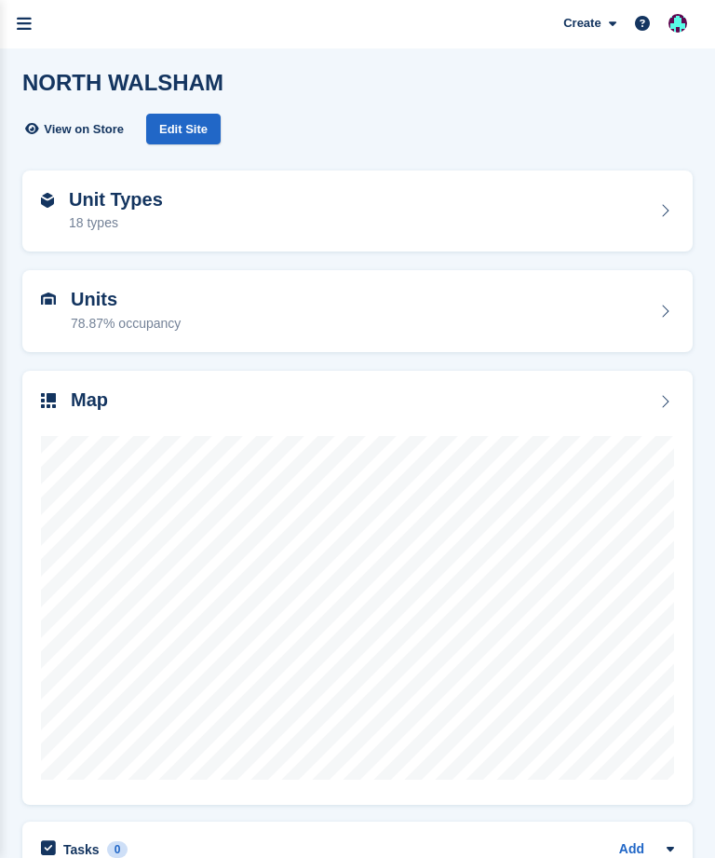
click at [20, 29] on icon "menu" at bounding box center [24, 24] width 15 height 17
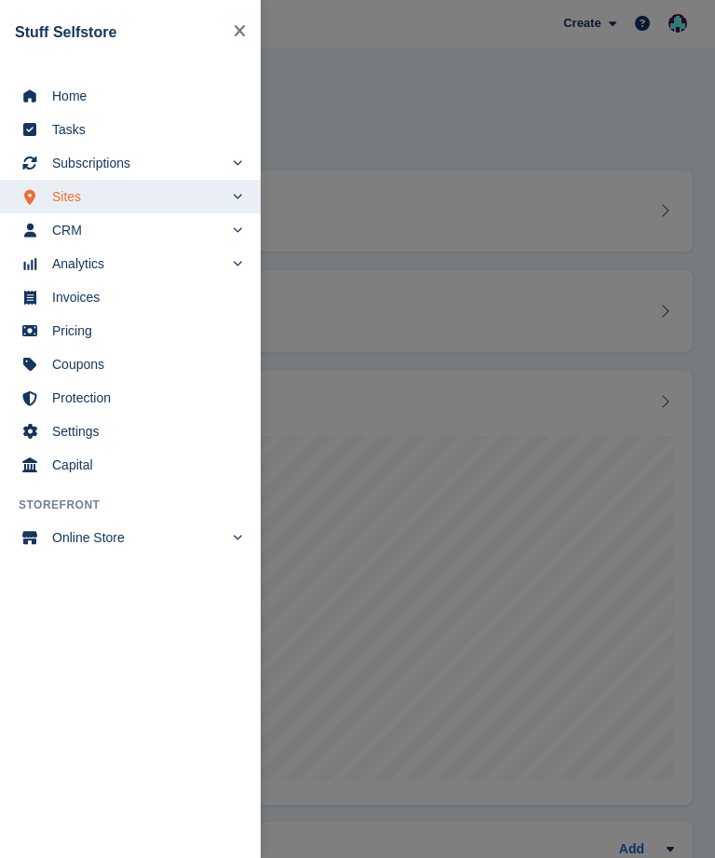
click at [132, 163] on span "Subscriptions" at bounding box center [137, 163] width 171 height 26
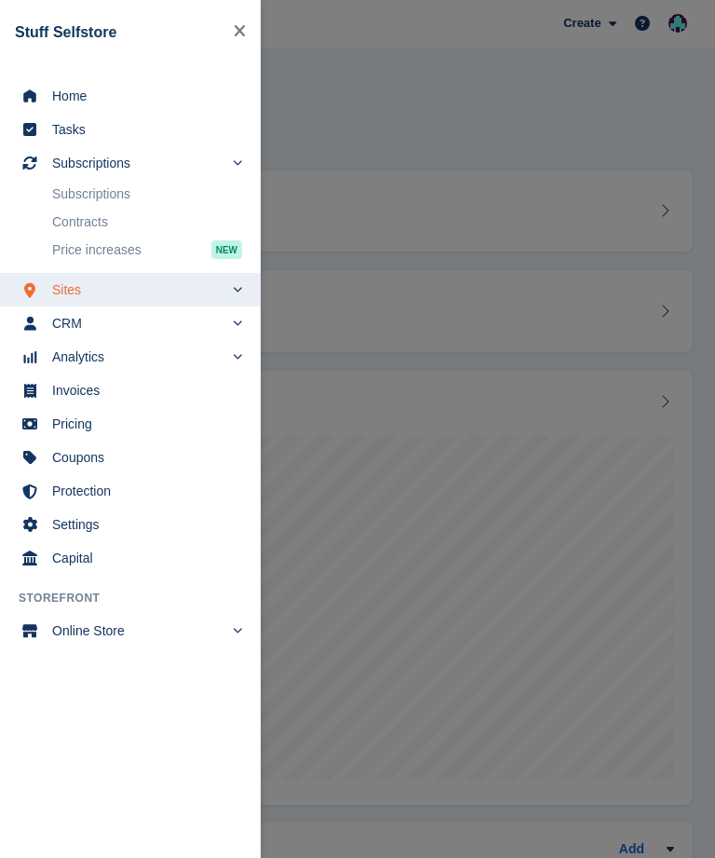
click at [161, 165] on span "Subscriptions" at bounding box center [137, 163] width 171 height 26
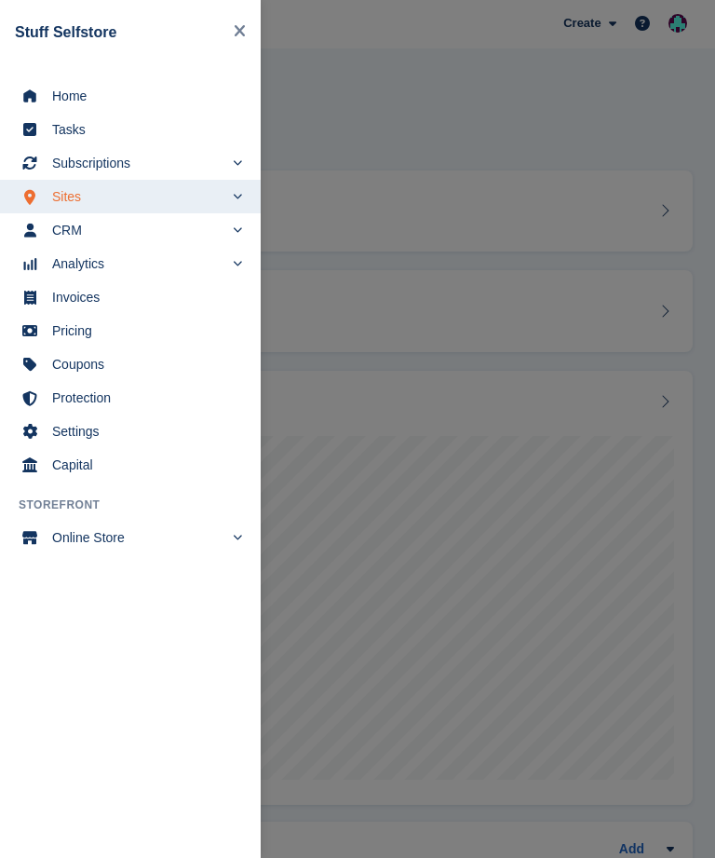
click at [228, 157] on link "Subscriptions" at bounding box center [130, 163] width 261 height 34
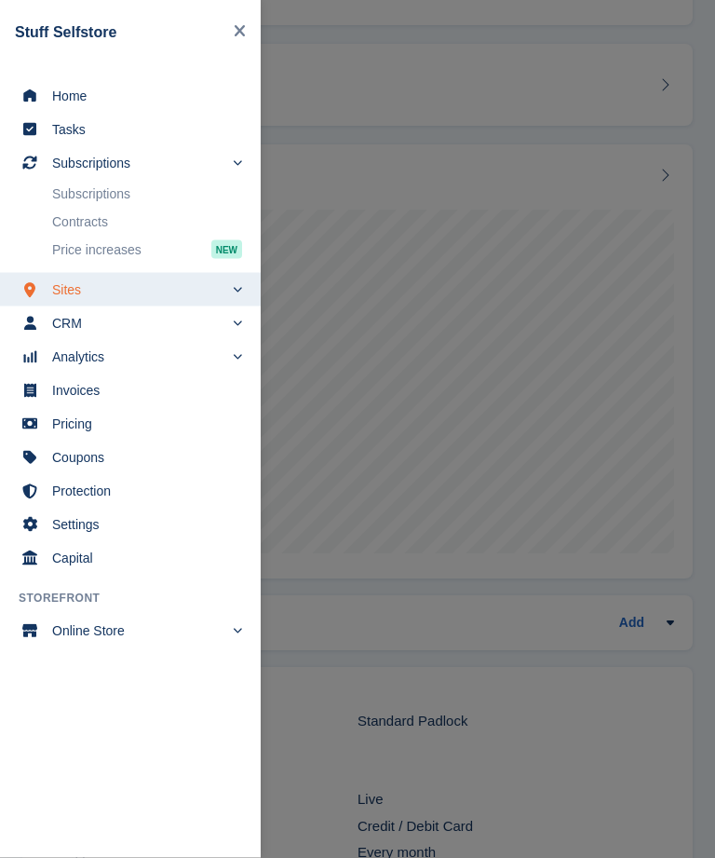
click at [148, 288] on span "Sites" at bounding box center [137, 290] width 171 height 26
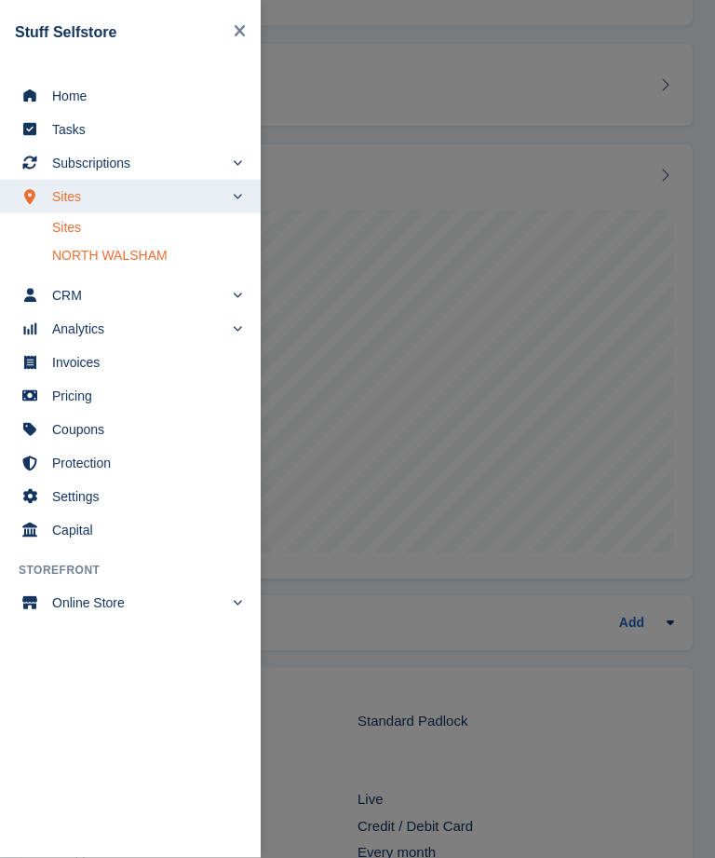
scroll to position [226, 0]
click at [168, 248] on link "NORTH WALSHAM" at bounding box center [147, 255] width 190 height 26
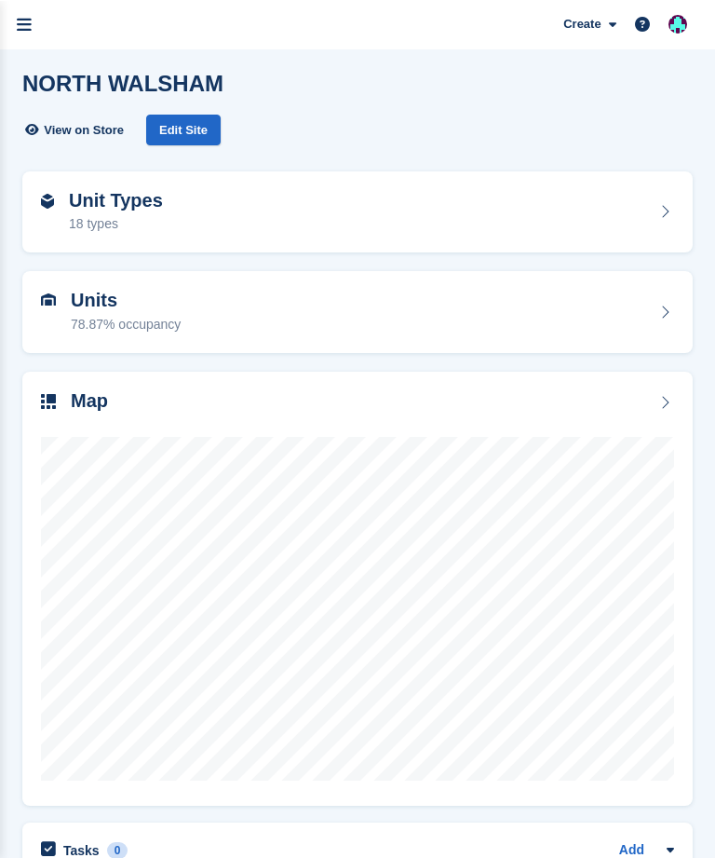
click at [32, 18] on link "menu" at bounding box center [24, 24] width 48 height 48
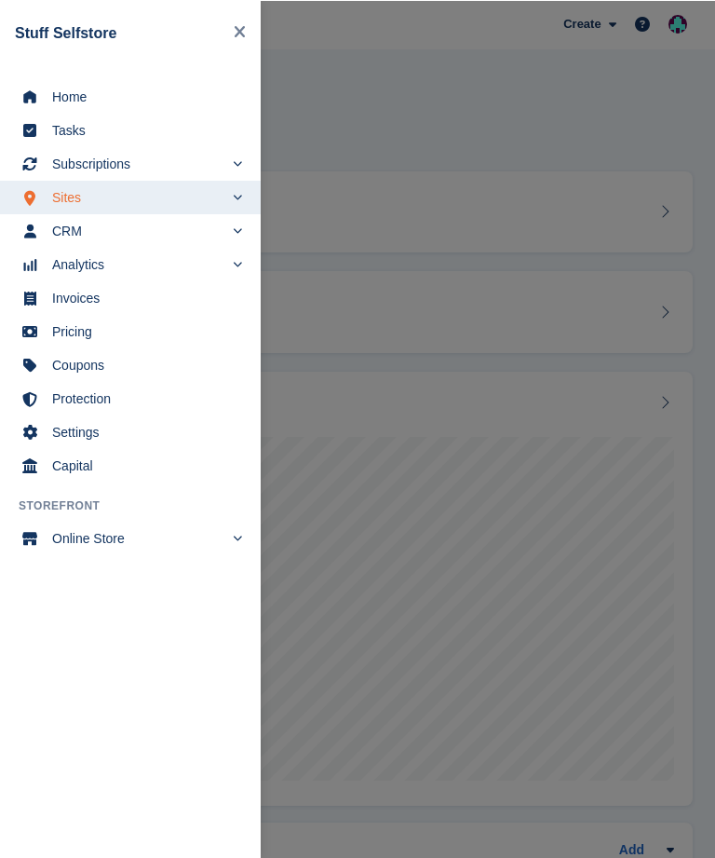
click at [113, 95] on span "Home" at bounding box center [142, 96] width 181 height 26
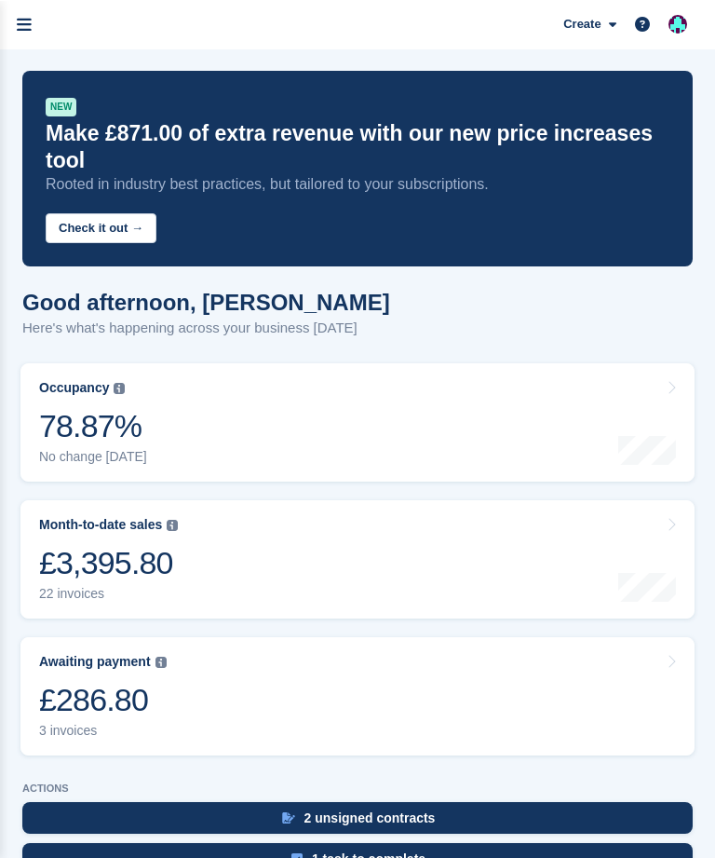
click at [30, 22] on icon "menu" at bounding box center [24, 24] width 15 height 17
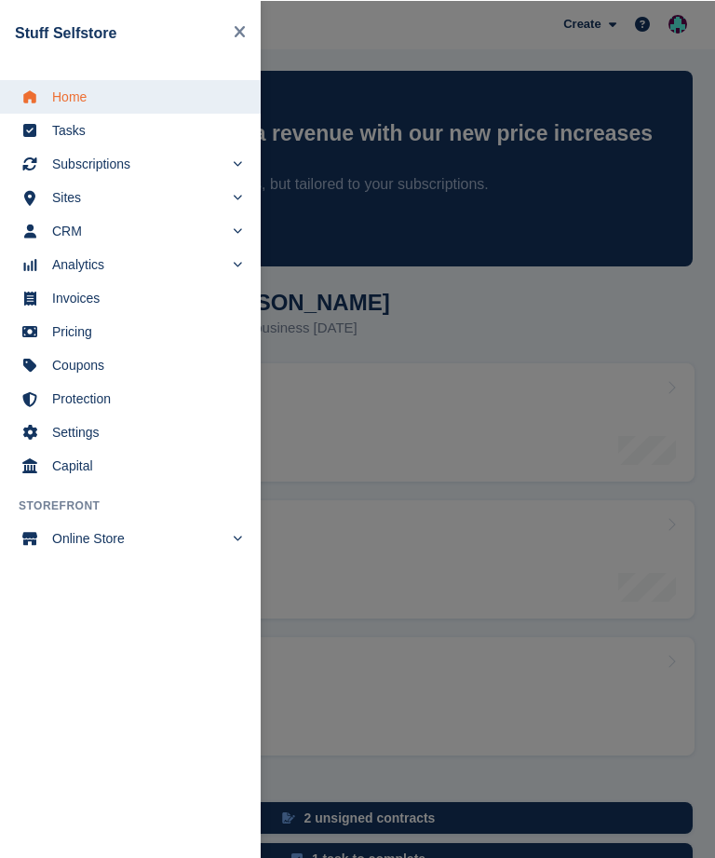
click at [160, 164] on span "Subscriptions" at bounding box center [137, 163] width 171 height 26
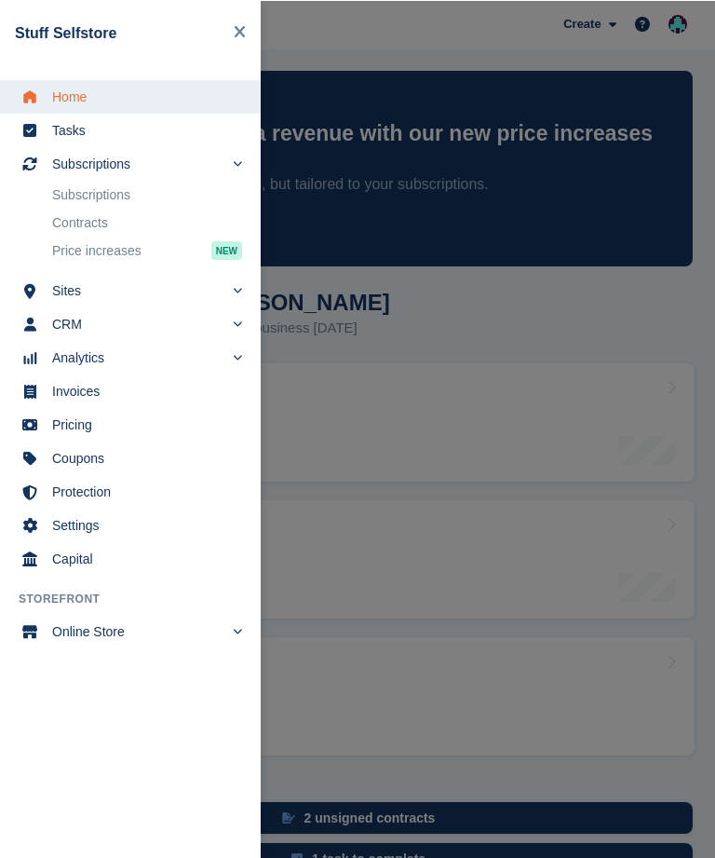
click at [170, 192] on link "Subscriptions" at bounding box center [147, 194] width 190 height 26
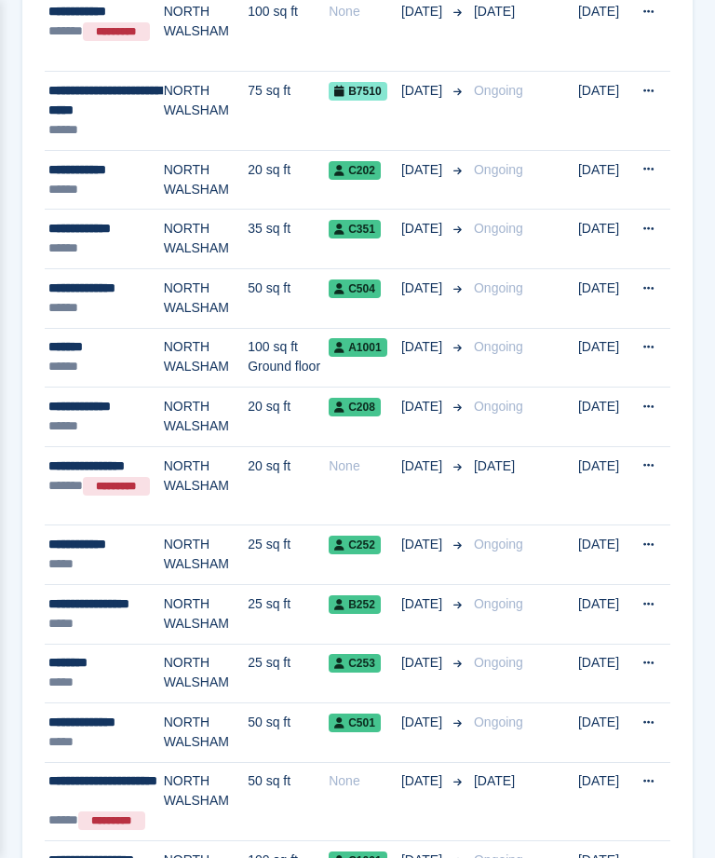
scroll to position [618, 0]
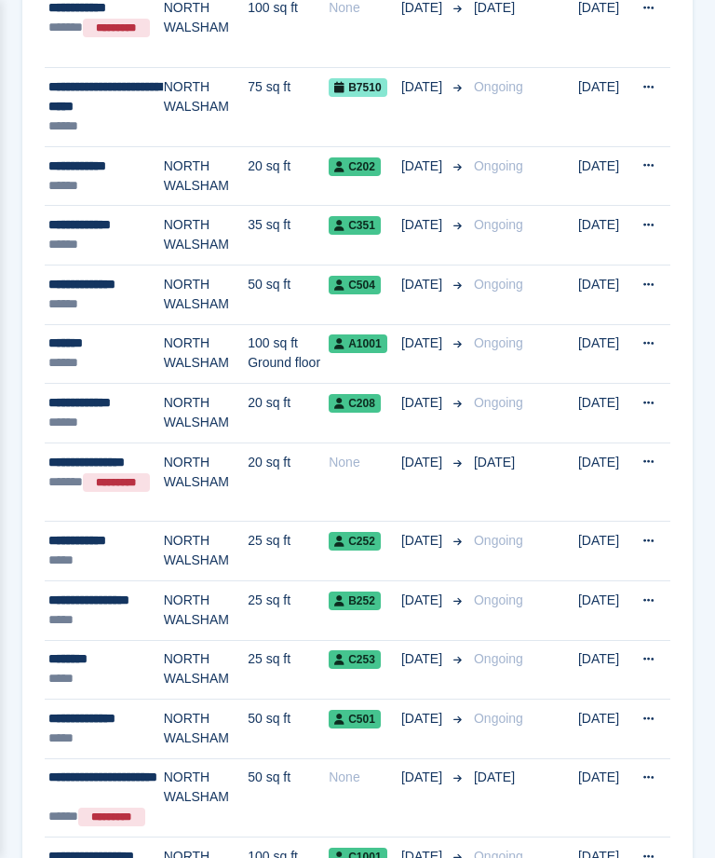
click at [102, 169] on div "**********" at bounding box center [105, 166] width 115 height 20
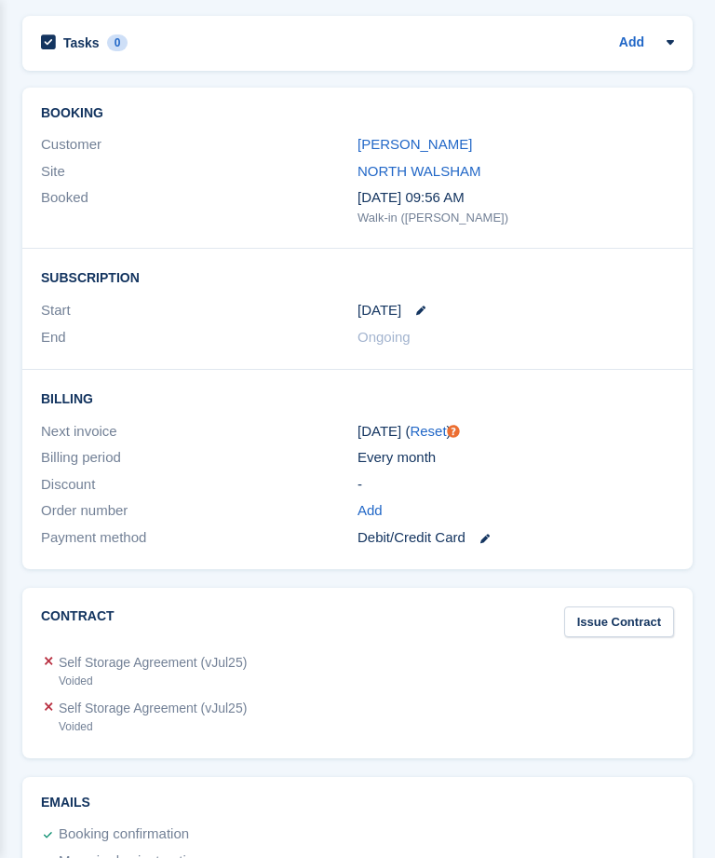
scroll to position [2096, 0]
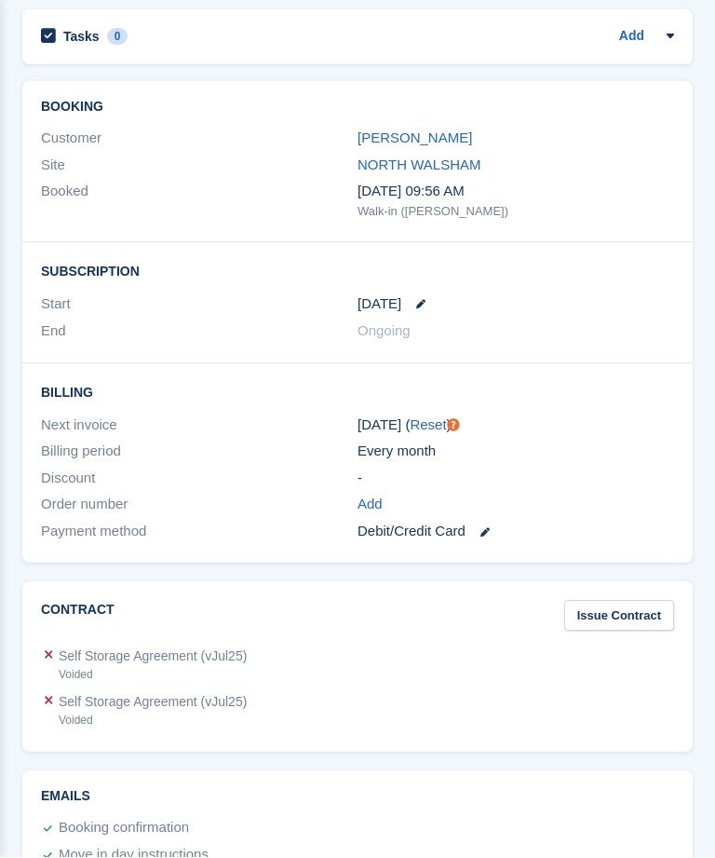
click at [414, 133] on link "James Calver" at bounding box center [415, 138] width 115 height 16
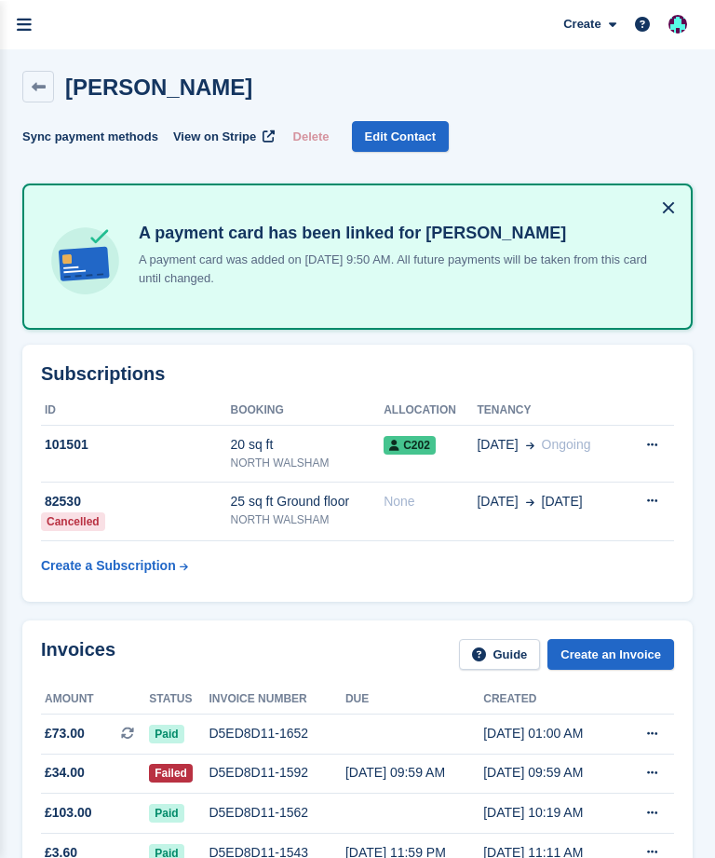
click at [138, 82] on h2 "James Calver" at bounding box center [158, 86] width 187 height 25
click at [109, 88] on h2 "James Calver" at bounding box center [158, 86] width 187 height 25
click at [42, 84] on icon at bounding box center [39, 86] width 14 height 14
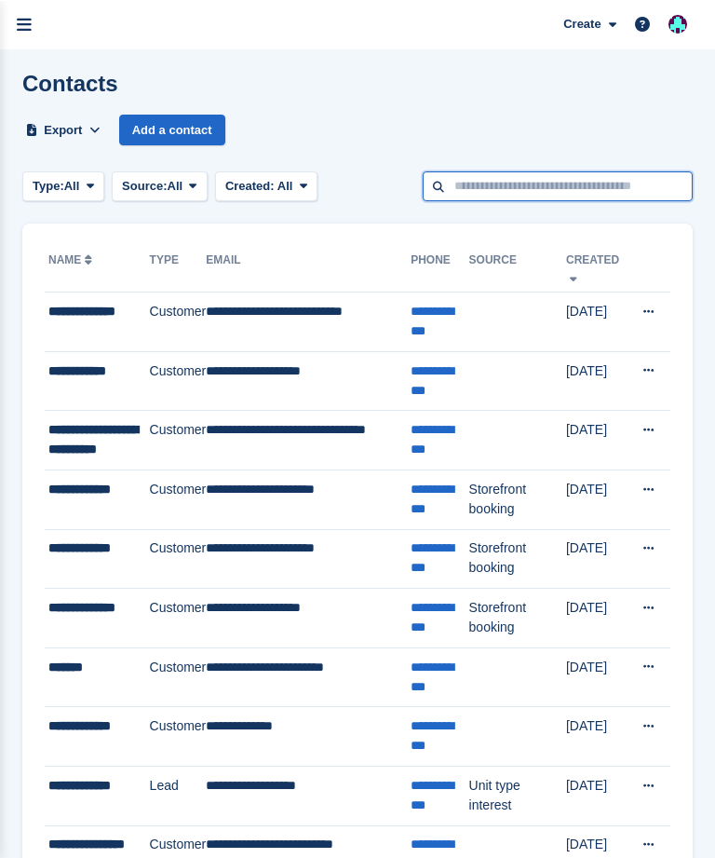
click at [466, 186] on input "text" at bounding box center [558, 185] width 270 height 31
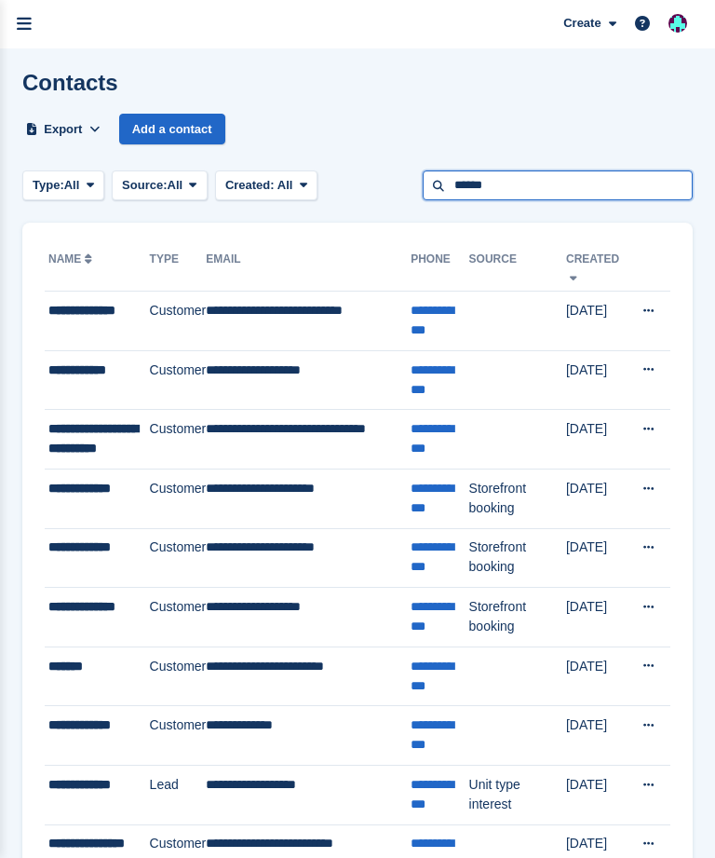
type input "******"
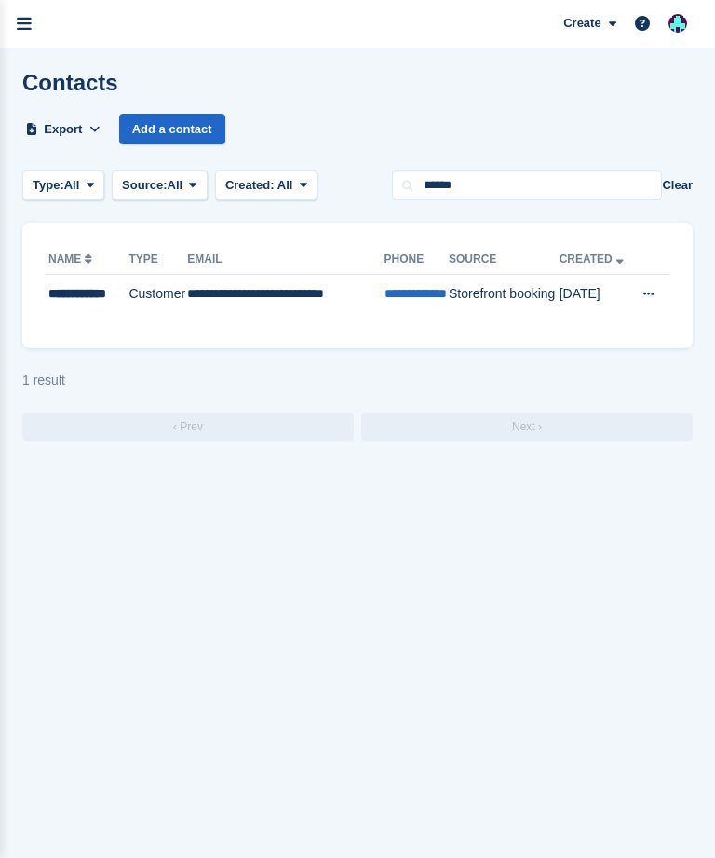
click at [88, 314] on div "**********" at bounding box center [86, 303] width 77 height 39
click at [11, 18] on link "menu" at bounding box center [24, 24] width 48 height 48
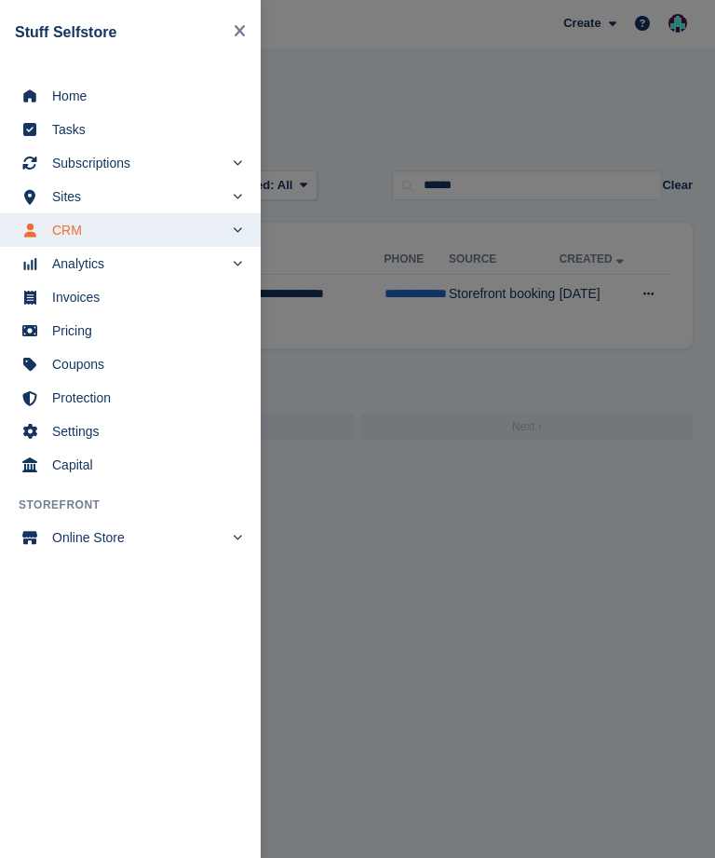
click at [156, 158] on span "Subscriptions" at bounding box center [137, 163] width 171 height 26
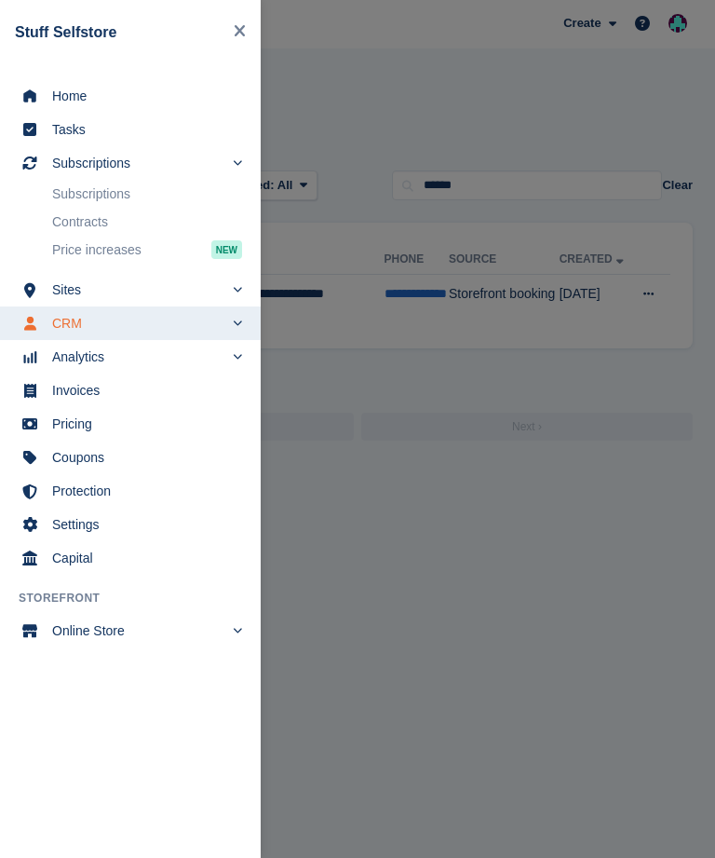
click at [167, 160] on span "Subscriptions" at bounding box center [137, 163] width 171 height 26
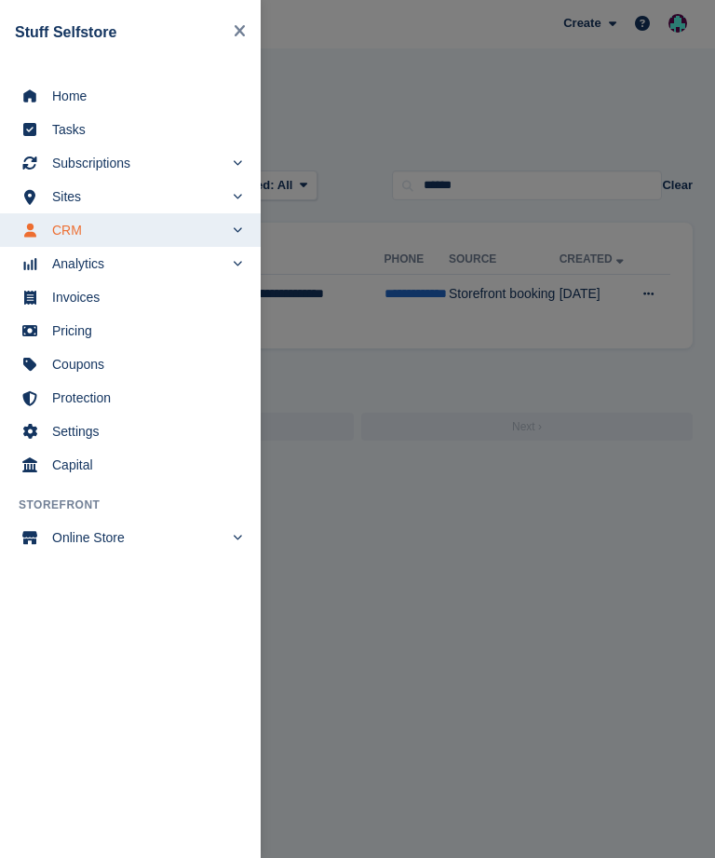
click at [454, 110] on div "main navigation" at bounding box center [357, 429] width 715 height 858
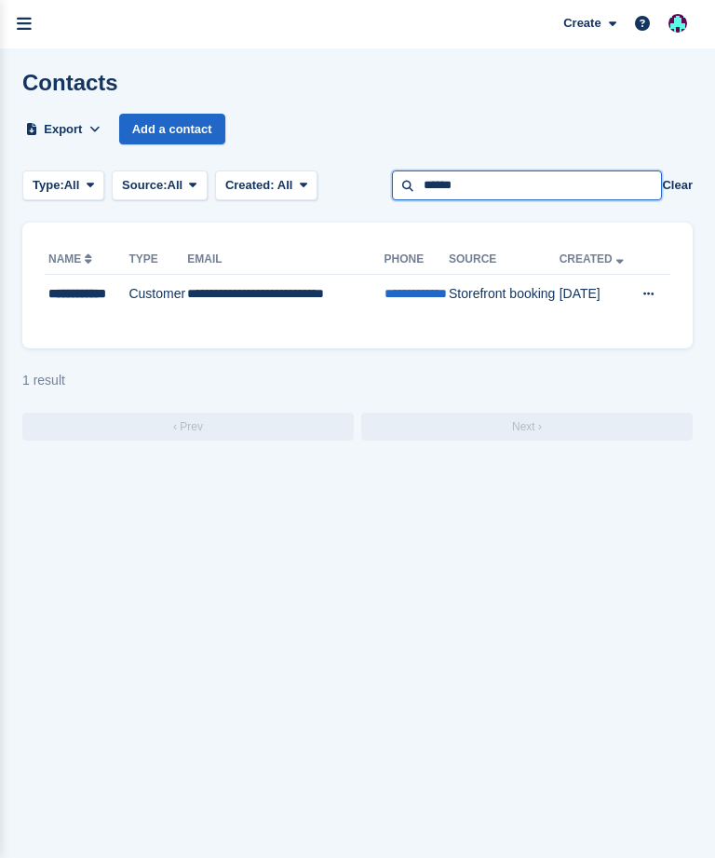
click at [472, 183] on input "******" at bounding box center [527, 185] width 270 height 31
type input "*"
type input "******"
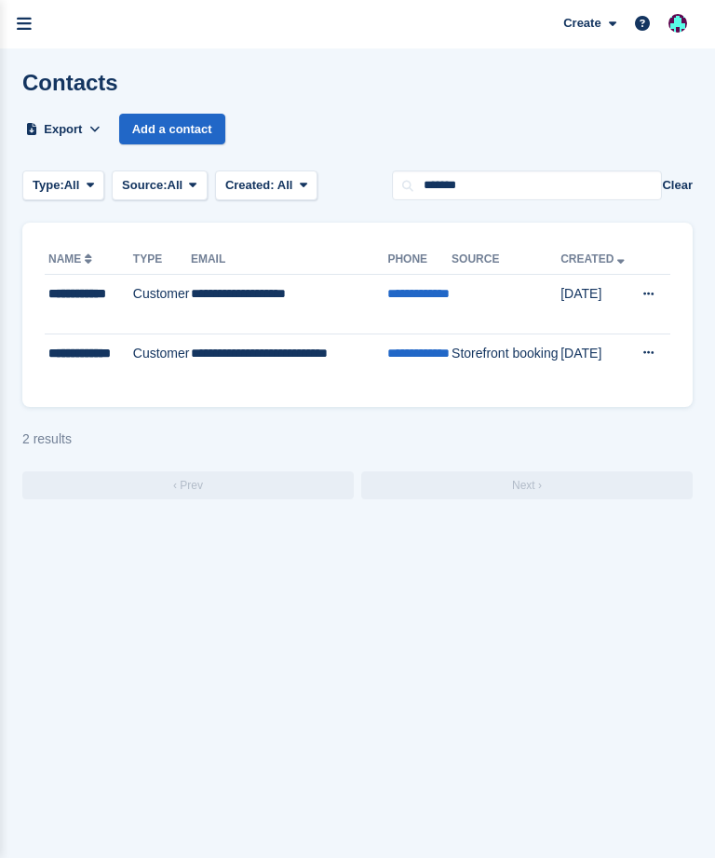
click at [20, 20] on icon "menu" at bounding box center [24, 24] width 15 height 17
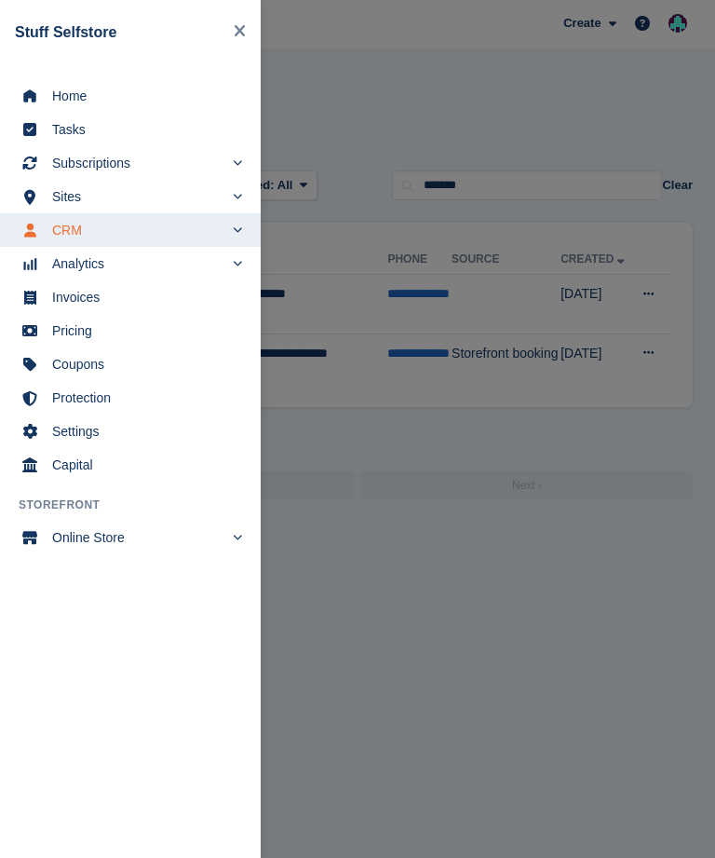
click at [113, 298] on span "Invoices" at bounding box center [142, 297] width 181 height 26
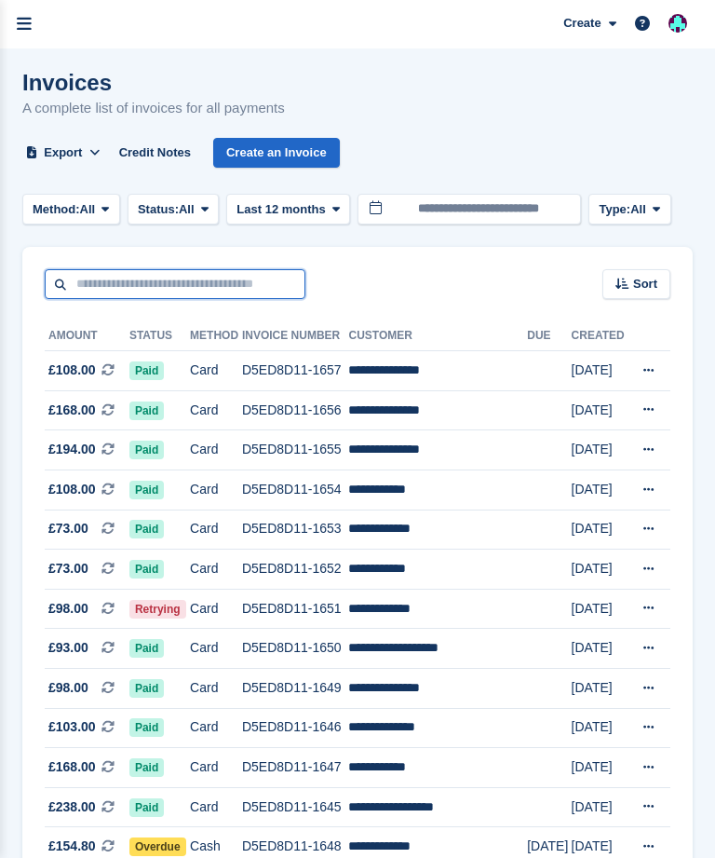
click at [93, 283] on input "text" at bounding box center [175, 284] width 261 height 31
click at [15, 24] on link "menu" at bounding box center [24, 24] width 48 height 48
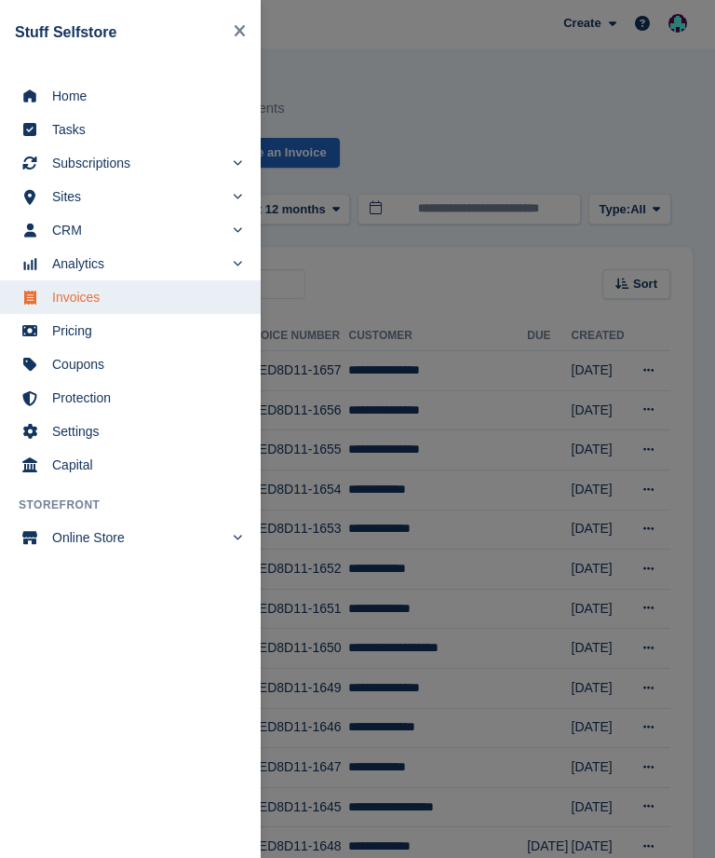
click at [118, 103] on span "Home" at bounding box center [142, 96] width 181 height 26
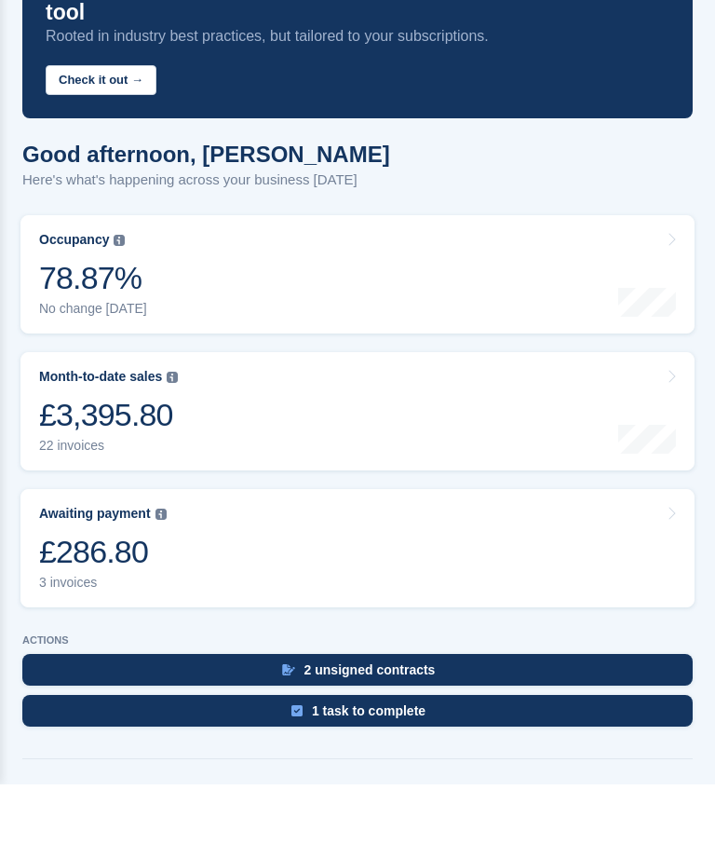
scroll to position [760, 0]
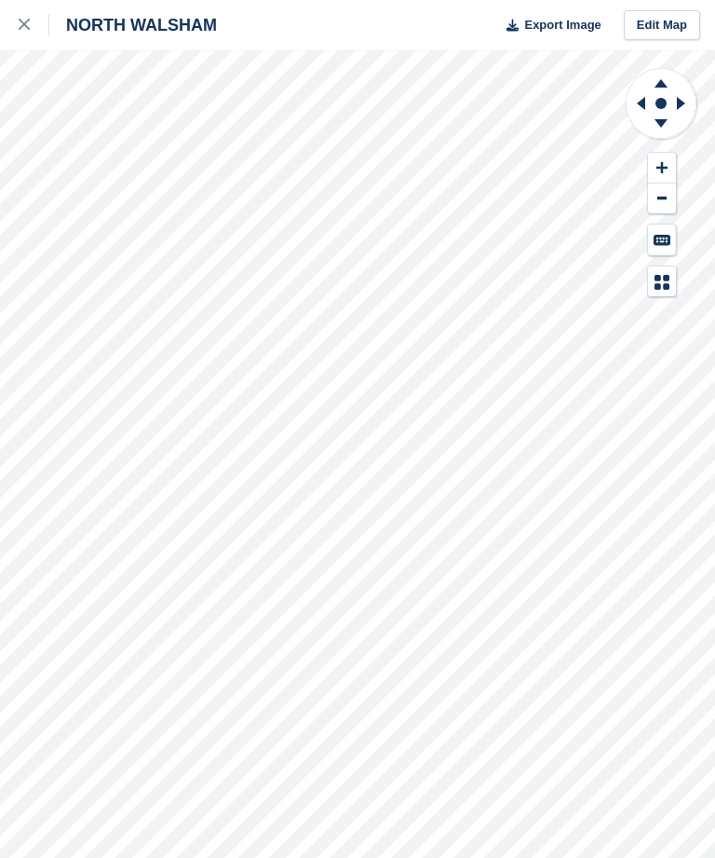
click at [28, 22] on icon at bounding box center [24, 24] width 11 height 11
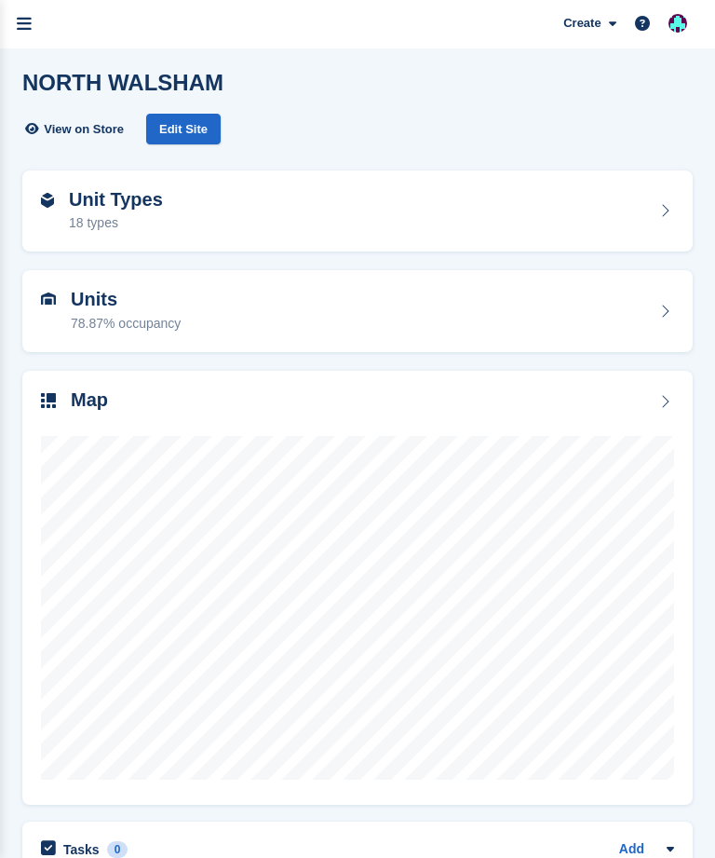
click at [31, 26] on icon "menu" at bounding box center [24, 24] width 15 height 17
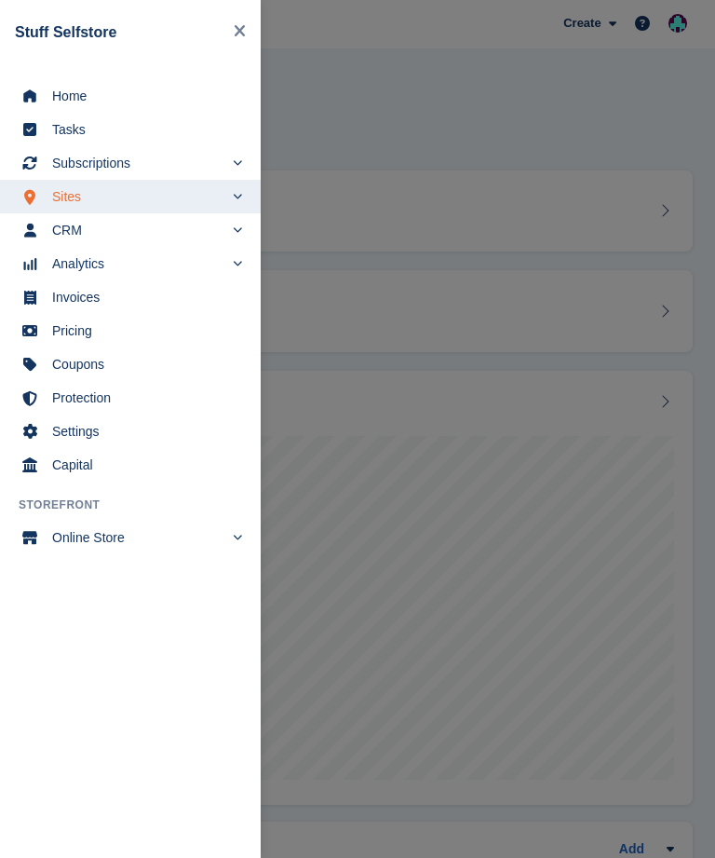
click at [149, 160] on span "Subscriptions" at bounding box center [137, 163] width 171 height 26
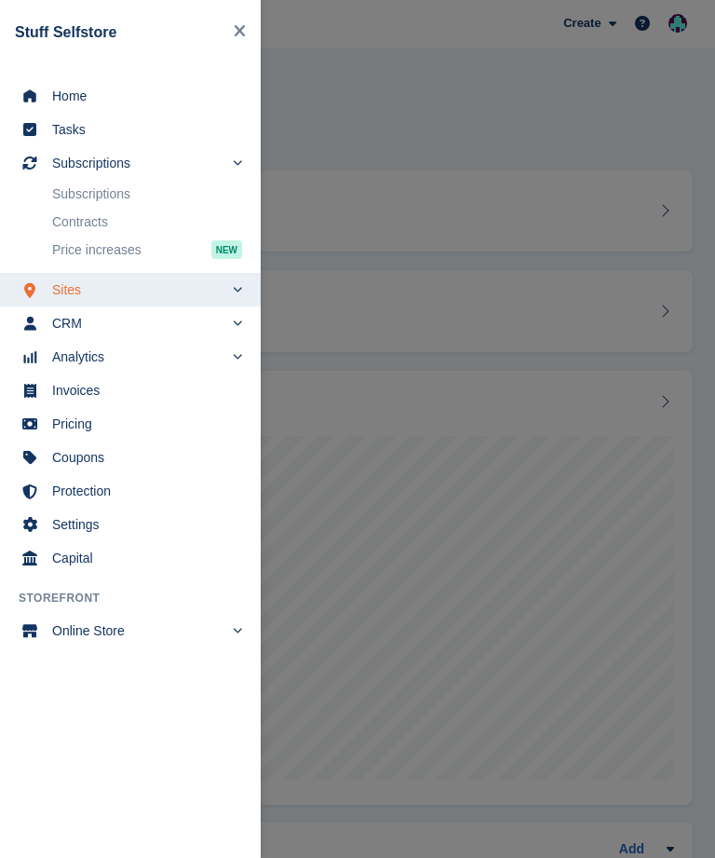
click at [197, 161] on span "Subscriptions" at bounding box center [137, 163] width 171 height 26
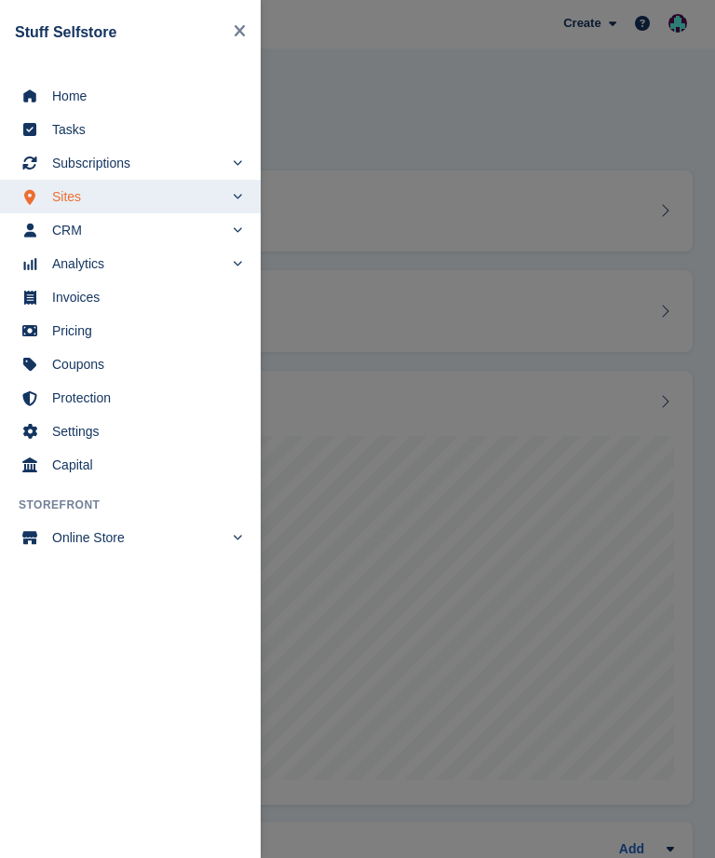
click at [395, 205] on div "main navigation" at bounding box center [357, 429] width 715 height 858
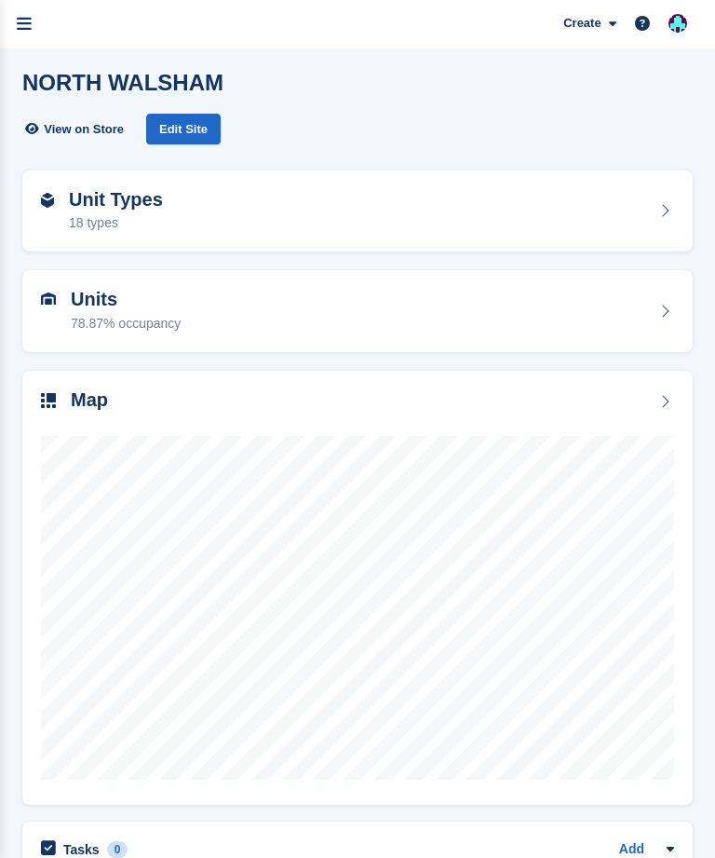
click at [31, 27] on icon "menu" at bounding box center [24, 24] width 15 height 17
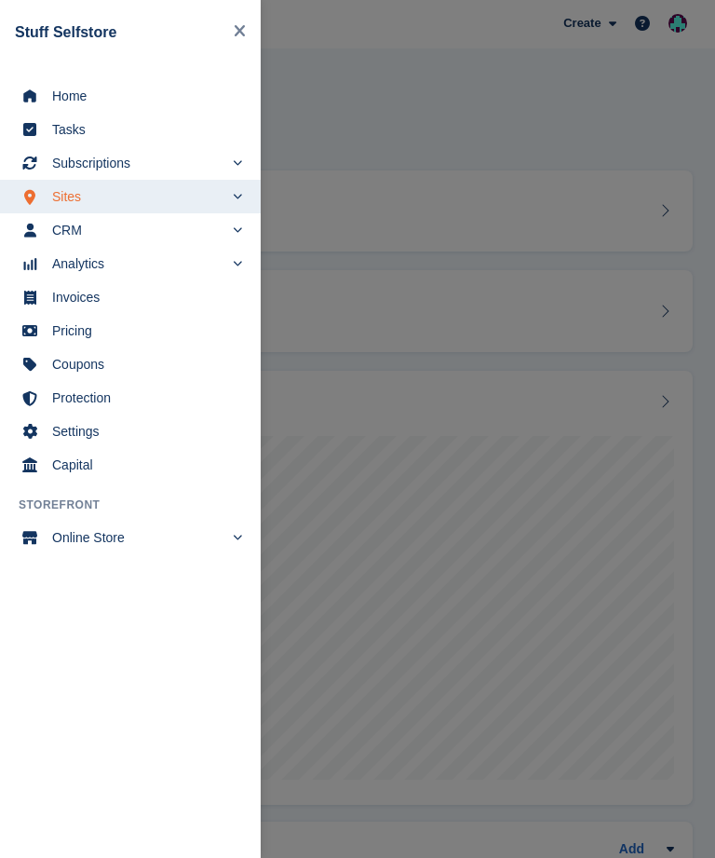
click at [95, 232] on span "CRM" at bounding box center [137, 230] width 171 height 26
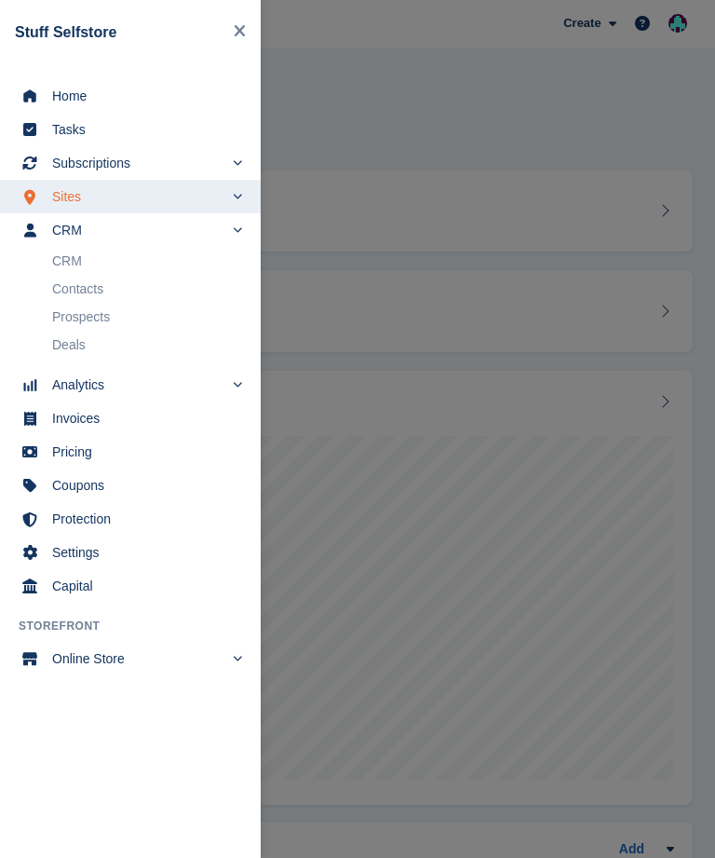
click at [121, 292] on link "Contacts" at bounding box center [147, 289] width 190 height 26
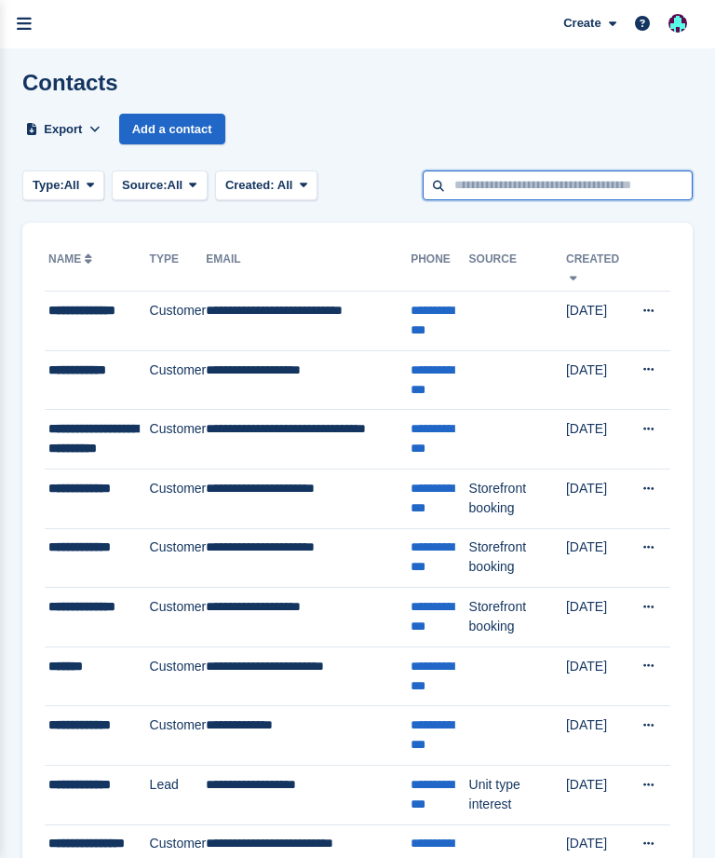
click at [455, 182] on input "text" at bounding box center [558, 185] width 270 height 31
type input "********"
